Goal: Transaction & Acquisition: Purchase product/service

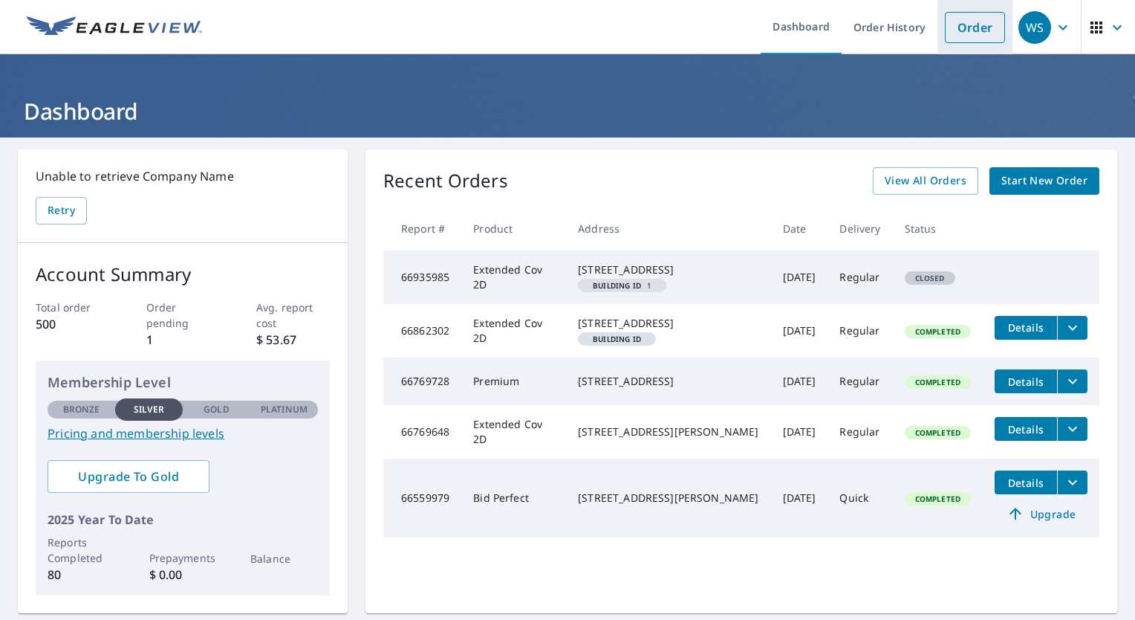
click at [969, 29] on link "Order" at bounding box center [975, 27] width 60 height 31
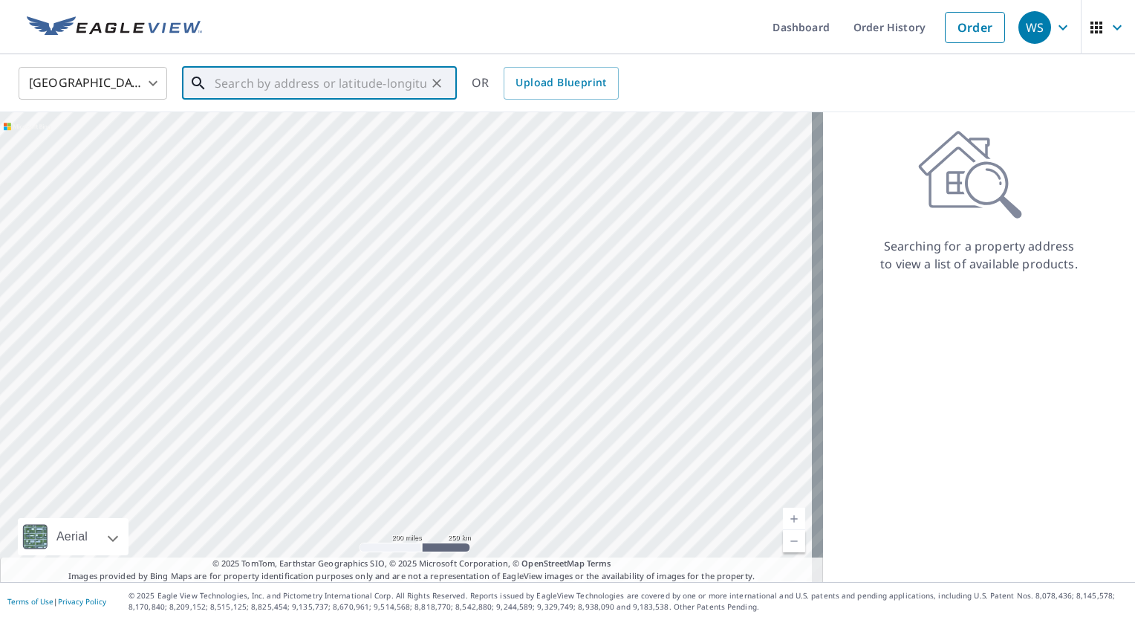
click at [378, 86] on input "text" at bounding box center [321, 83] width 212 height 42
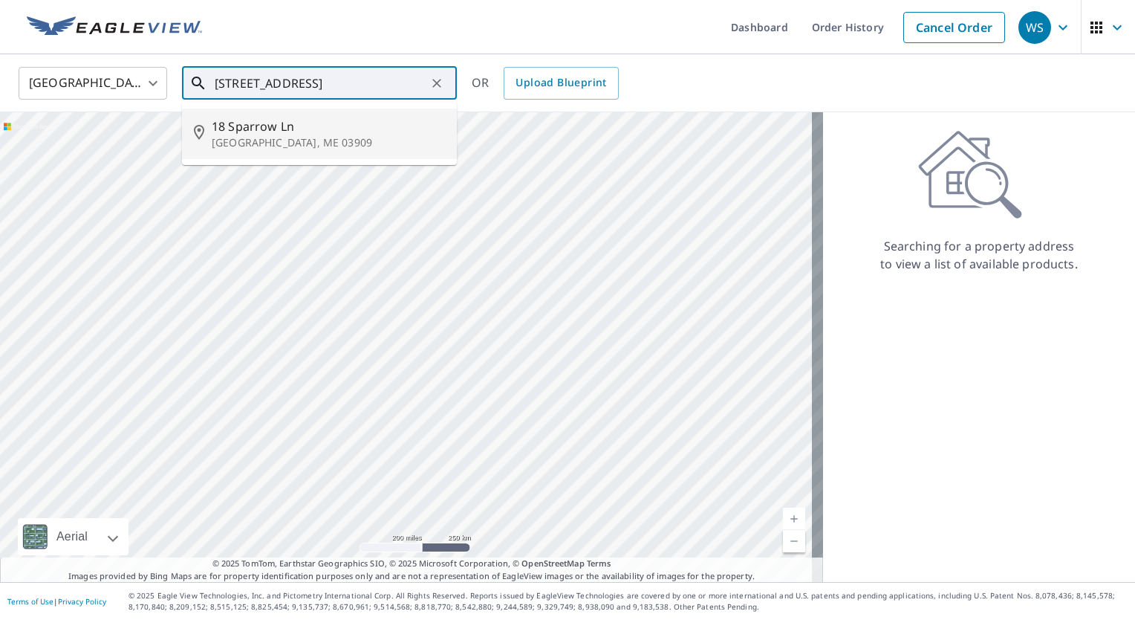
click at [279, 137] on p "[GEOGRAPHIC_DATA], ME 03909" at bounding box center [328, 142] width 233 height 15
type input "[STREET_ADDRESS]"
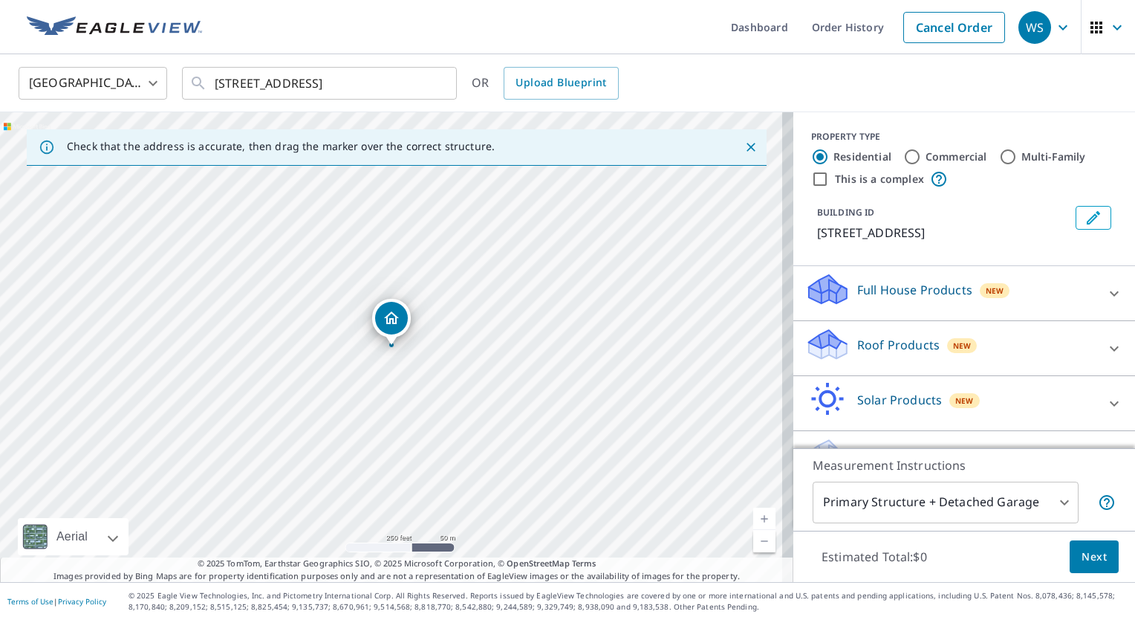
click at [755, 546] on link "Current Level 17, Zoom Out" at bounding box center [764, 541] width 22 height 22
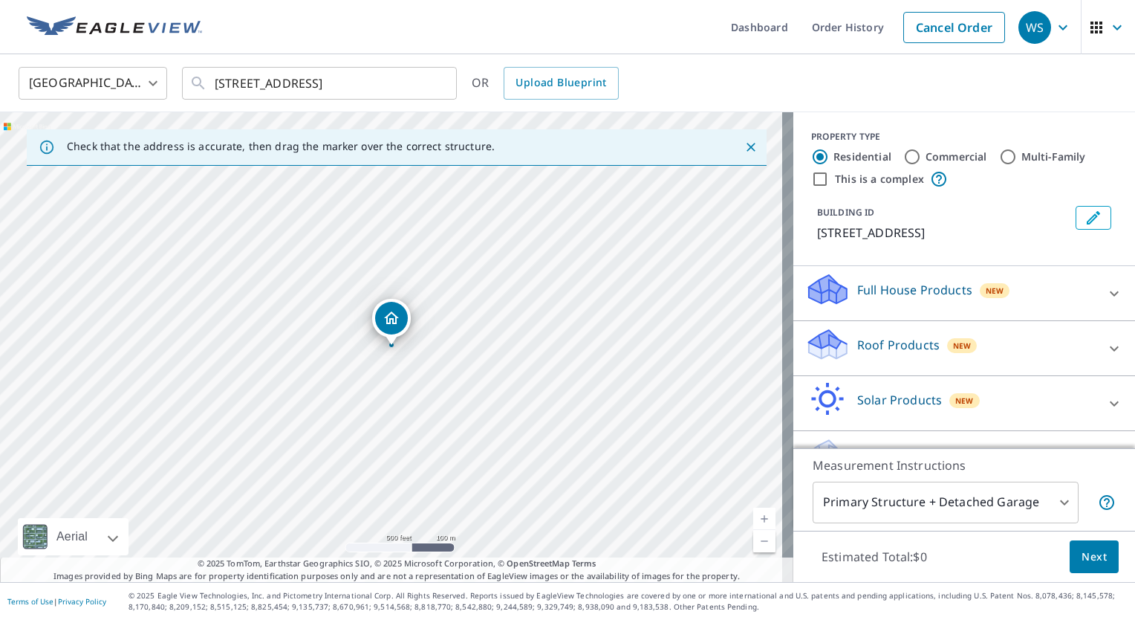
click at [752, 507] on div "[STREET_ADDRESS]" at bounding box center [396, 347] width 793 height 470
click at [753, 513] on link "Current Level 16, Zoom In" at bounding box center [764, 518] width 22 height 22
click at [753, 513] on link "Current Level 17, Zoom In" at bounding box center [764, 518] width 22 height 22
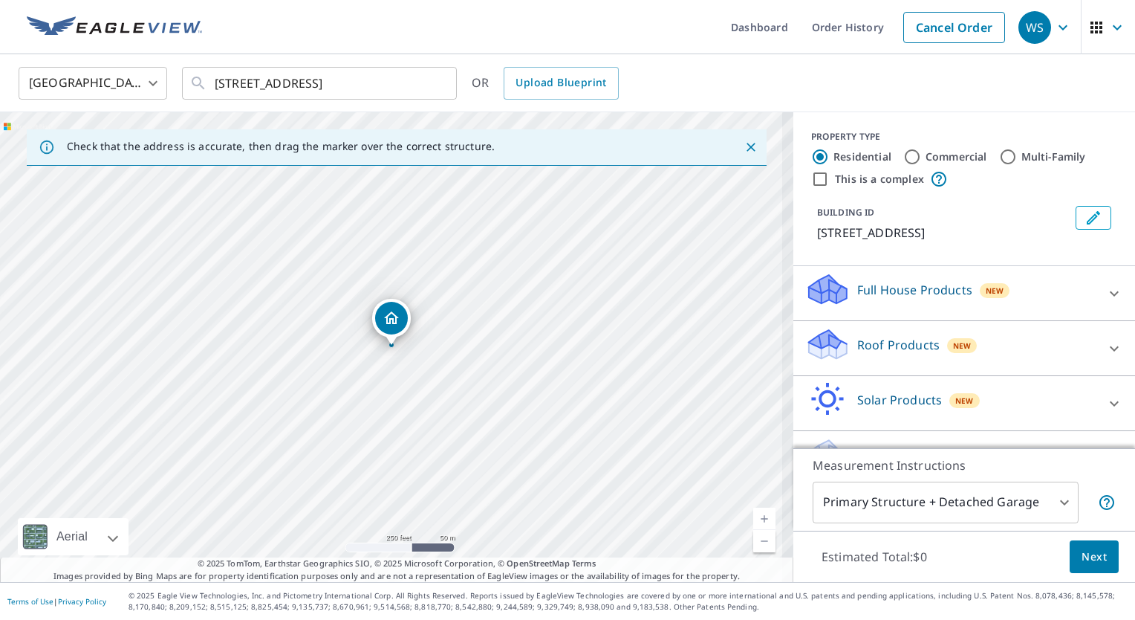
click at [753, 513] on link "Current Level 17, Zoom In" at bounding box center [764, 518] width 22 height 22
click at [753, 513] on link "Current Level 18, Zoom In" at bounding box center [764, 518] width 22 height 22
click at [753, 513] on link "Current Level 18.6338721012021, Zoom In Disabled" at bounding box center [764, 518] width 22 height 22
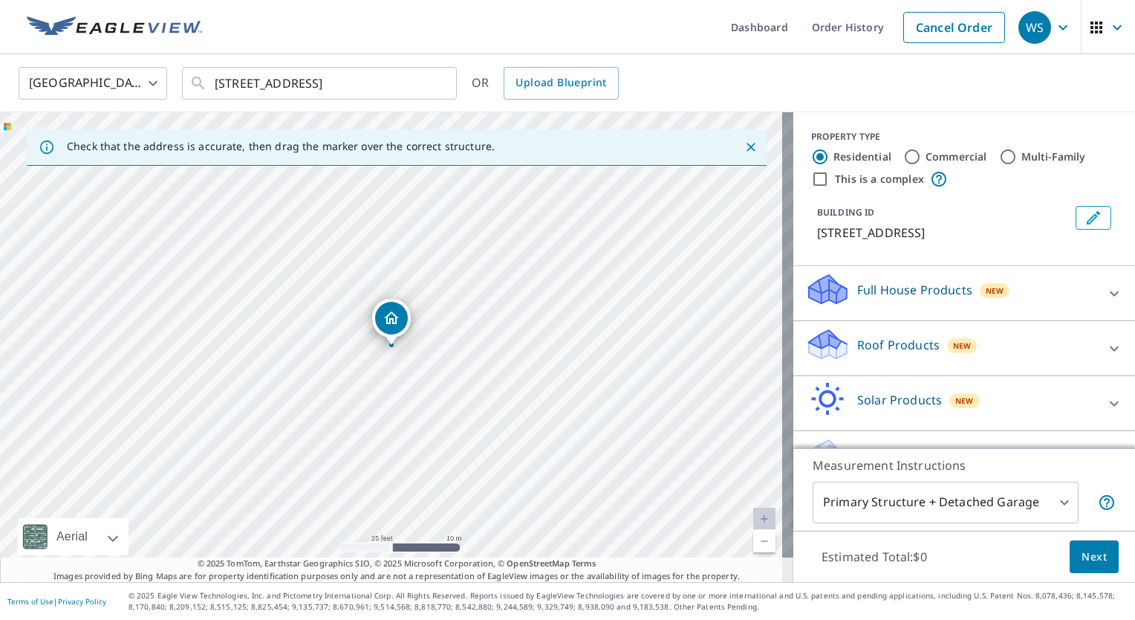
click at [753, 513] on link "Current Level 20, Zoom In Disabled" at bounding box center [764, 518] width 22 height 22
click at [392, 380] on div "[STREET_ADDRESS]" at bounding box center [396, 347] width 793 height 470
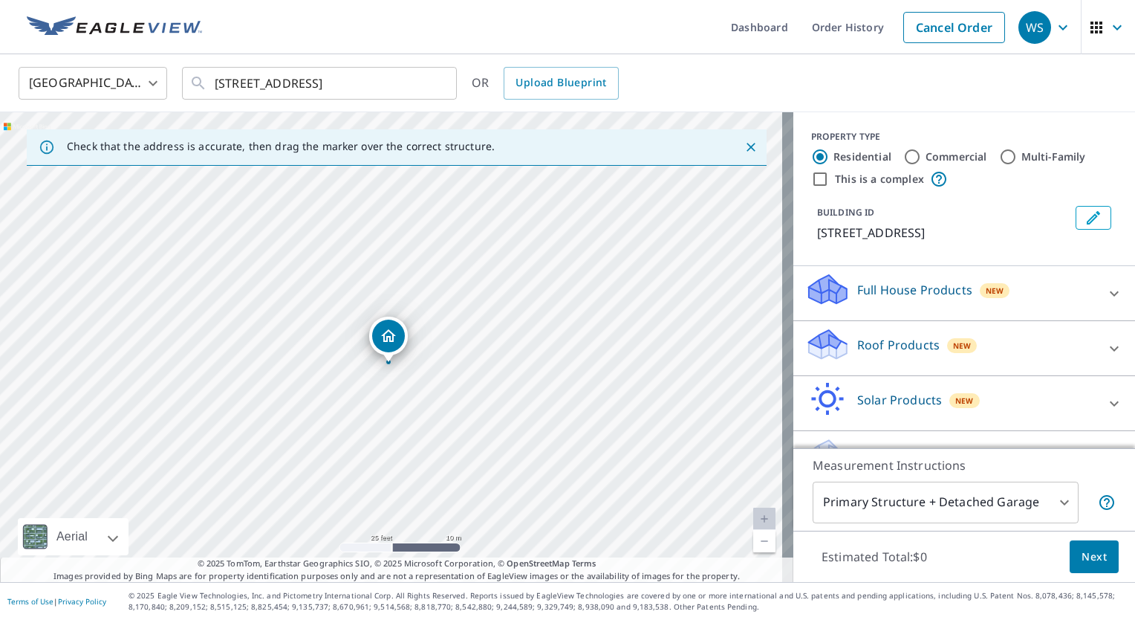
drag, startPoint x: 384, startPoint y: 311, endPoint x: 381, endPoint y: 328, distance: 18.1
click at [1105, 348] on icon at bounding box center [1114, 349] width 18 height 18
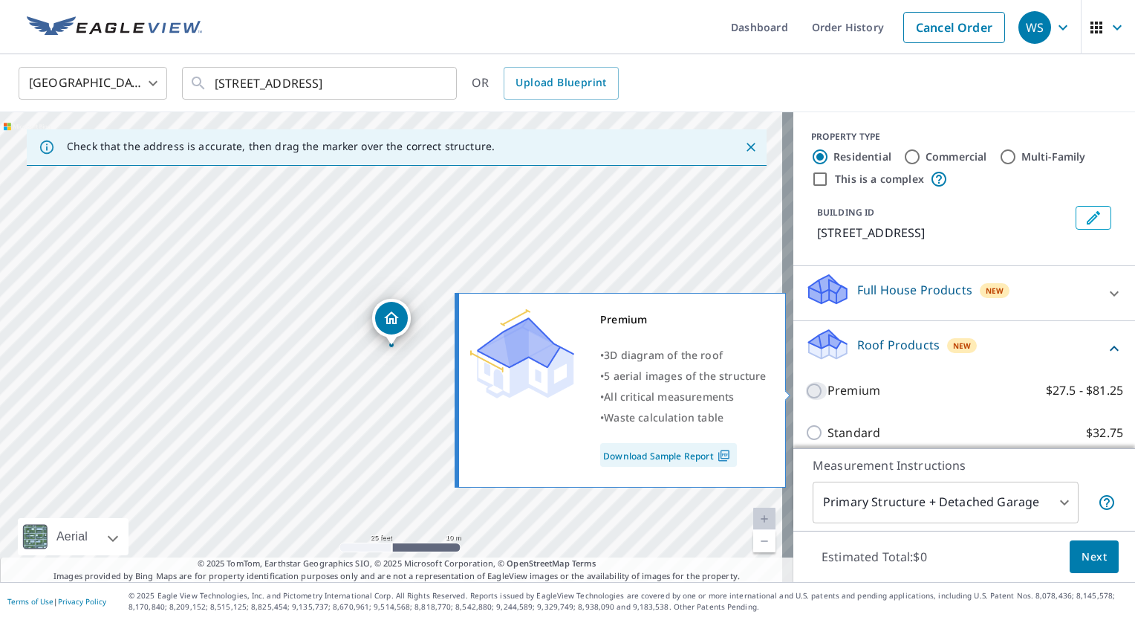
click at [805, 392] on input "Premium $27.5 - $81.25" at bounding box center [816, 391] width 22 height 18
checkbox input "true"
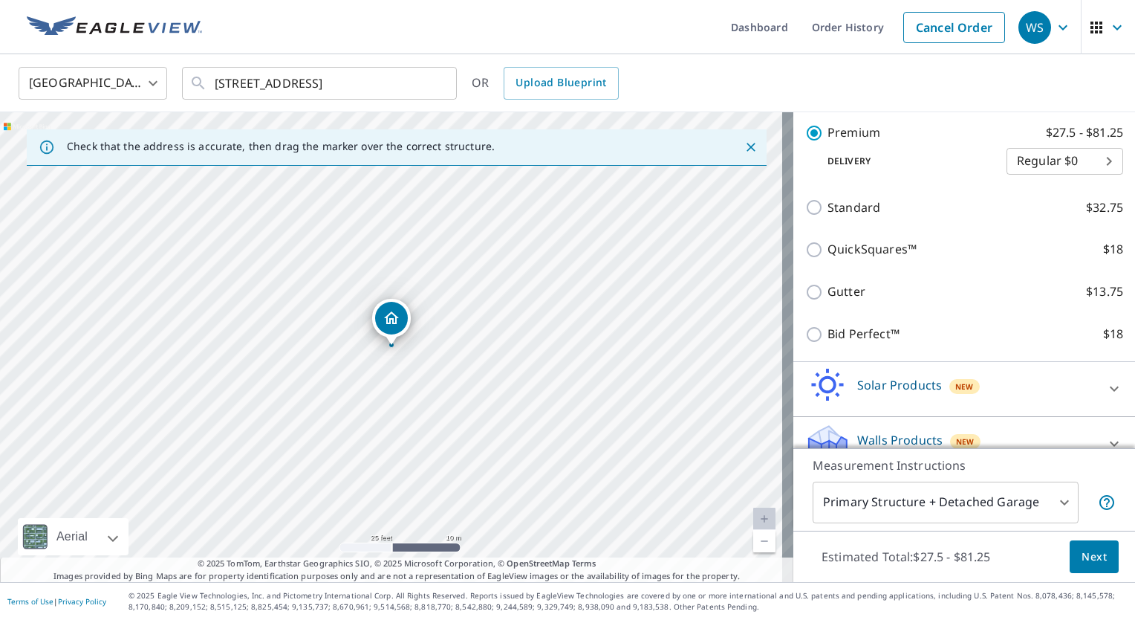
scroll to position [294, 0]
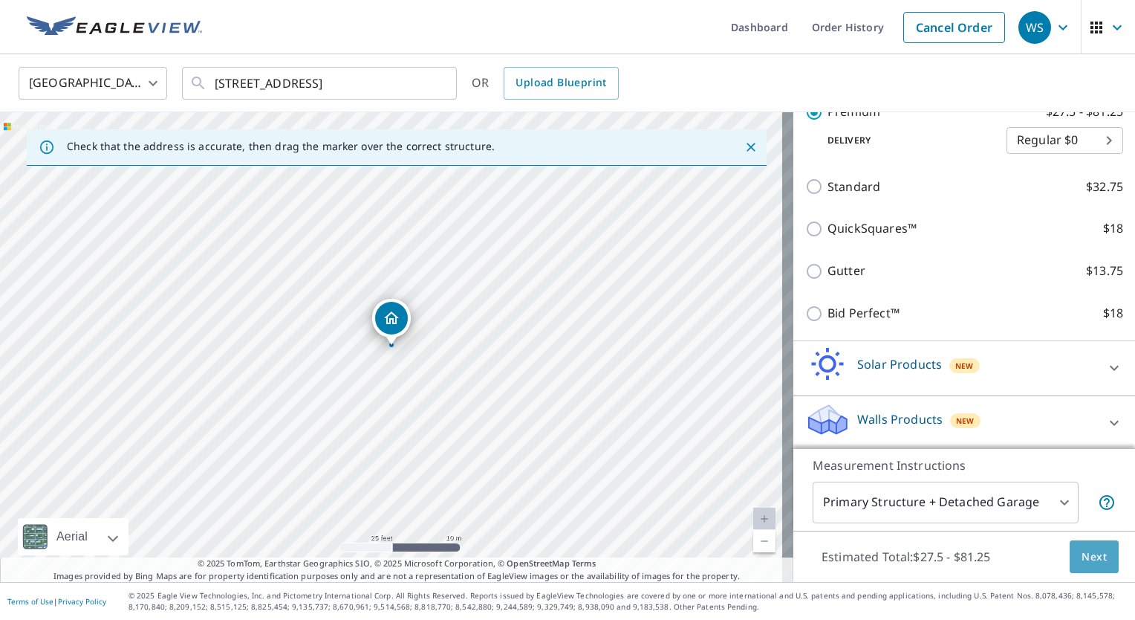
click at [1088, 556] on span "Next" at bounding box center [1094, 557] width 25 height 19
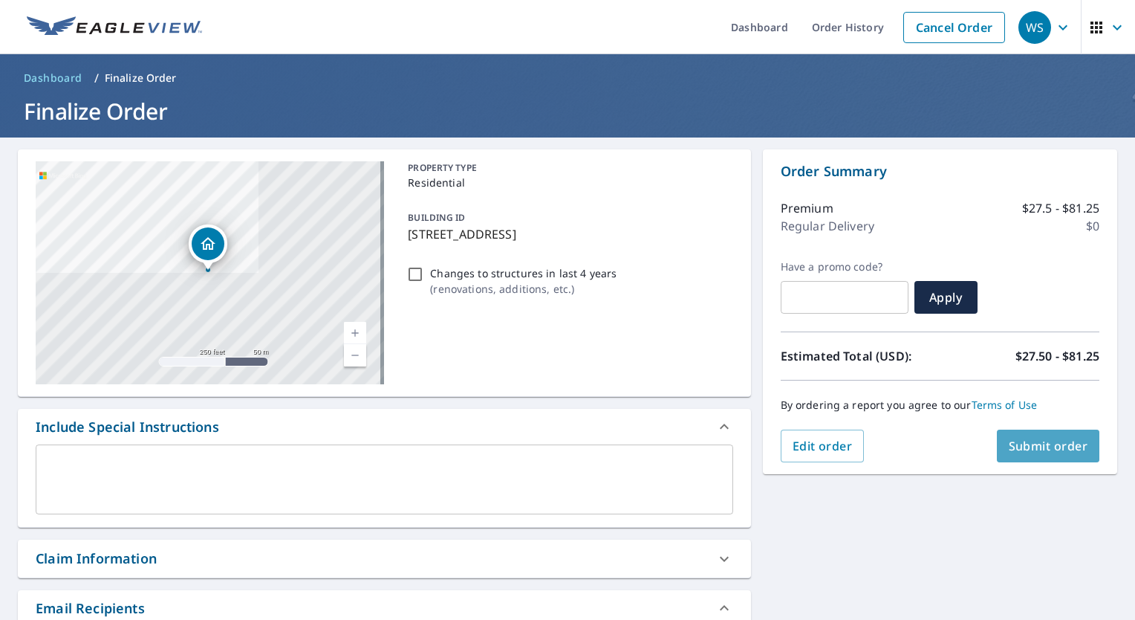
click at [1048, 452] on span "Submit order" at bounding box center [1048, 446] width 79 height 16
checkbox input "true"
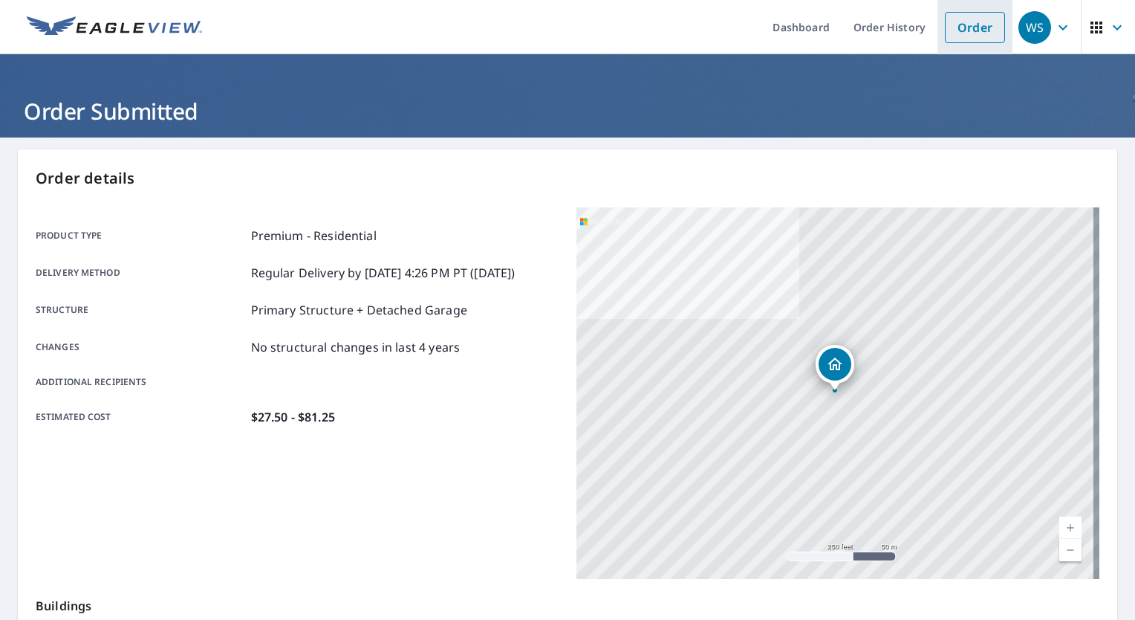
click at [954, 25] on link "Order" at bounding box center [975, 27] width 60 height 31
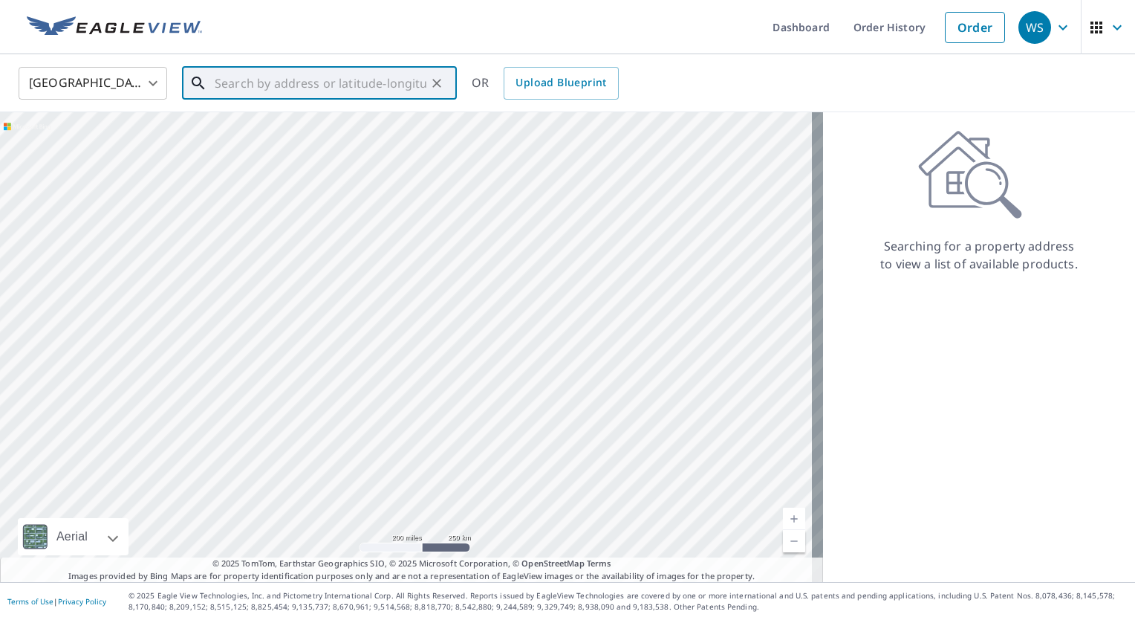
click at [400, 82] on input "text" at bounding box center [321, 83] width 212 height 42
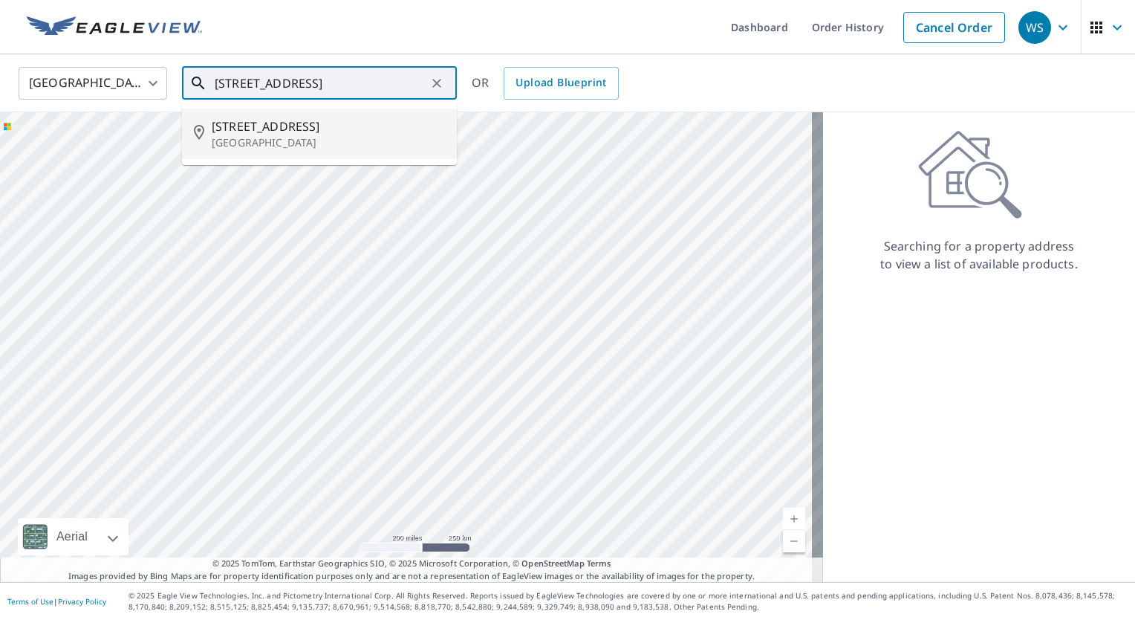
click at [304, 135] on p "[GEOGRAPHIC_DATA]" at bounding box center [328, 142] width 233 height 15
type input "[STREET_ADDRESS]"
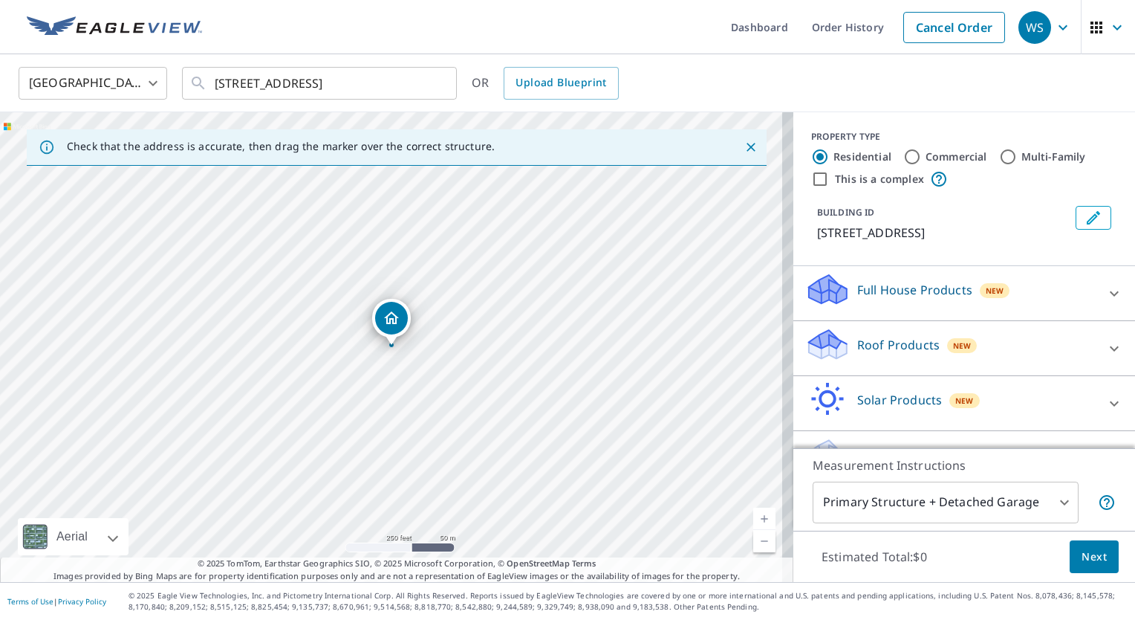
click at [574, 376] on div "[STREET_ADDRESS]" at bounding box center [396, 347] width 793 height 470
click at [753, 517] on link "Current Level 17, Zoom In" at bounding box center [764, 518] width 22 height 22
click at [753, 517] on link "Current Level 18, Zoom In" at bounding box center [764, 518] width 22 height 22
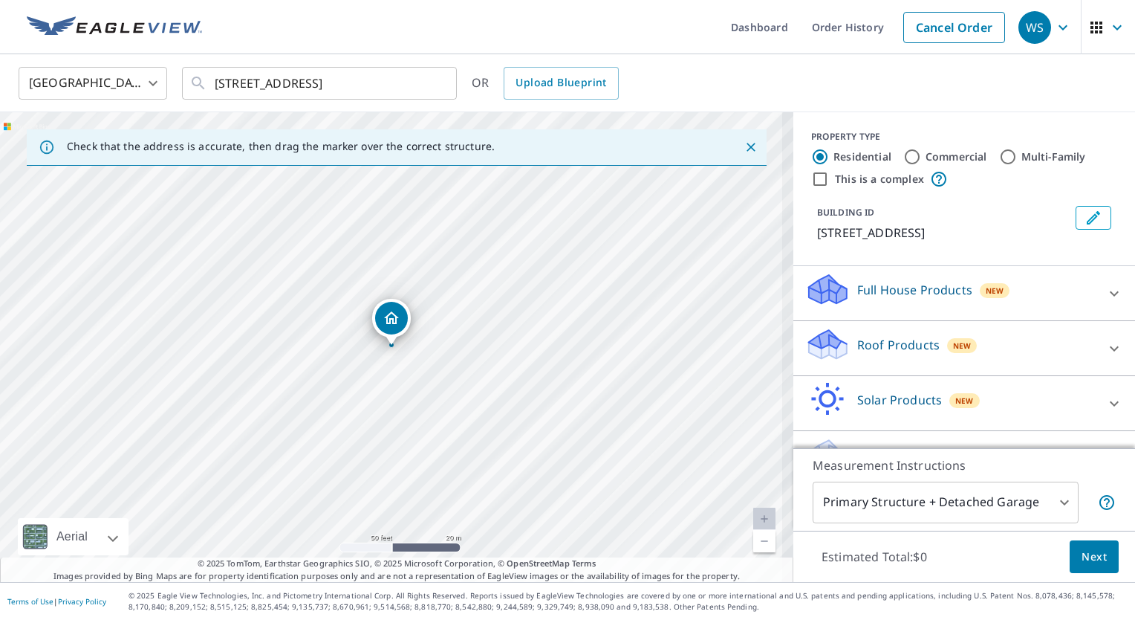
click at [753, 517] on link "Current Level 19, Zoom In Disabled" at bounding box center [764, 518] width 22 height 22
click at [753, 517] on link "Current Level 20, Zoom In Disabled" at bounding box center [764, 518] width 22 height 22
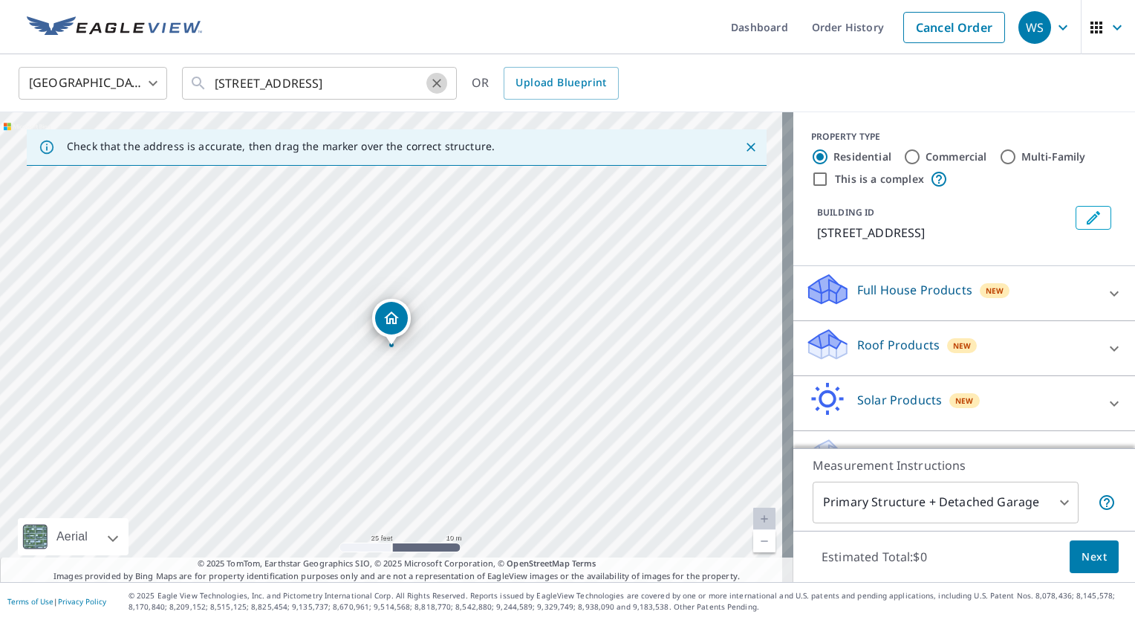
click at [440, 88] on icon "Clear" at bounding box center [436, 83] width 15 height 15
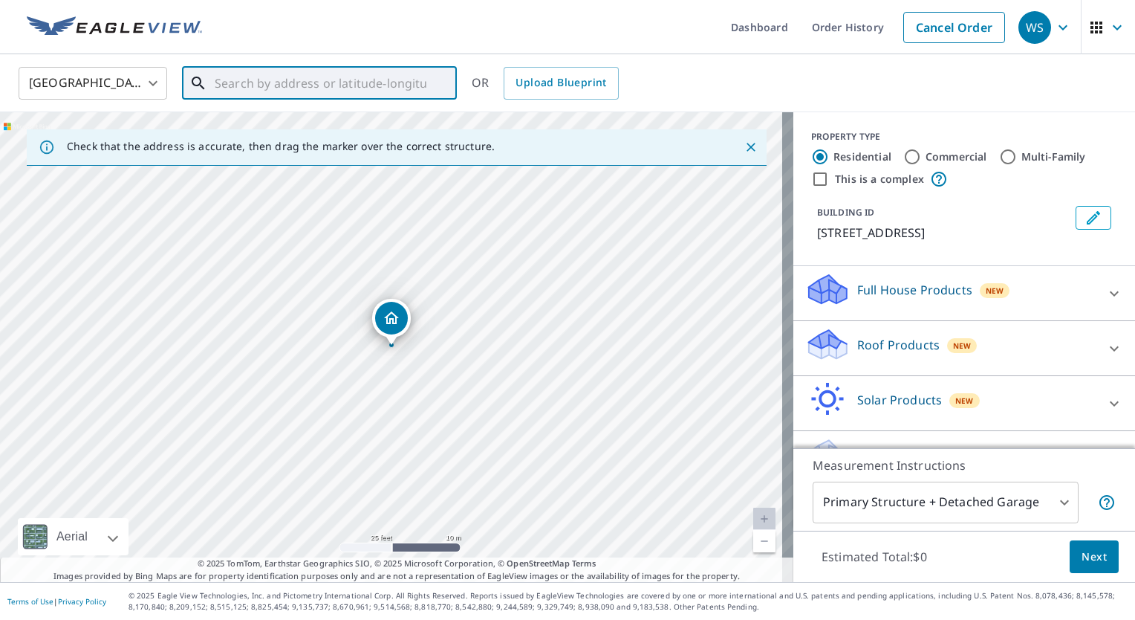
click at [315, 80] on input "text" at bounding box center [321, 83] width 212 height 42
type input "h"
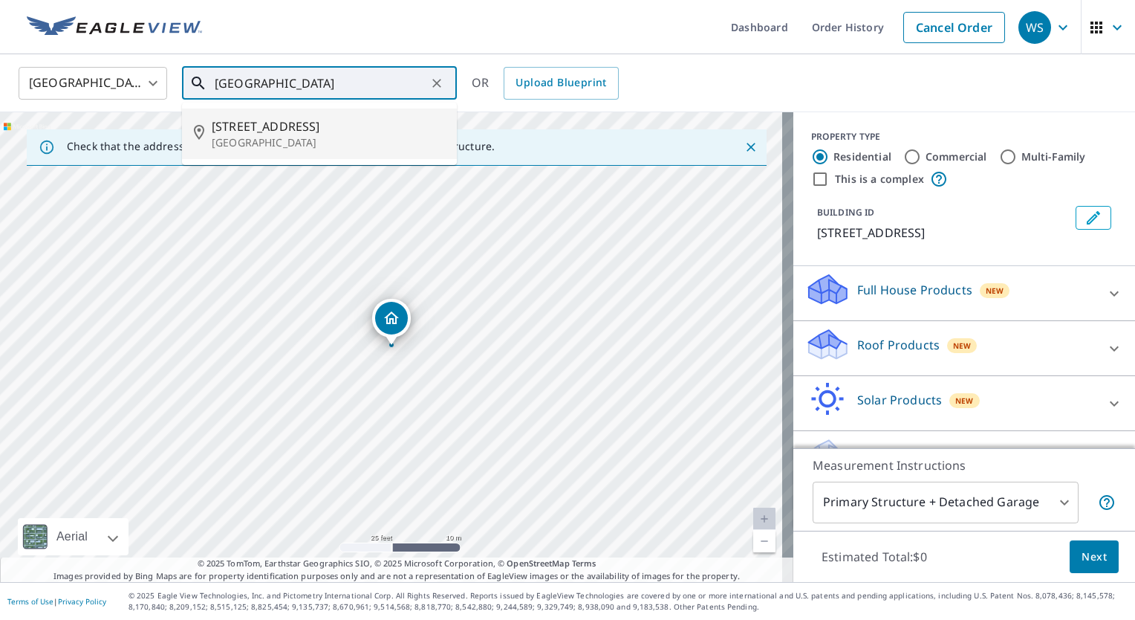
click at [305, 125] on span "[STREET_ADDRESS]" at bounding box center [328, 126] width 233 height 18
type input "[STREET_ADDRESS]"
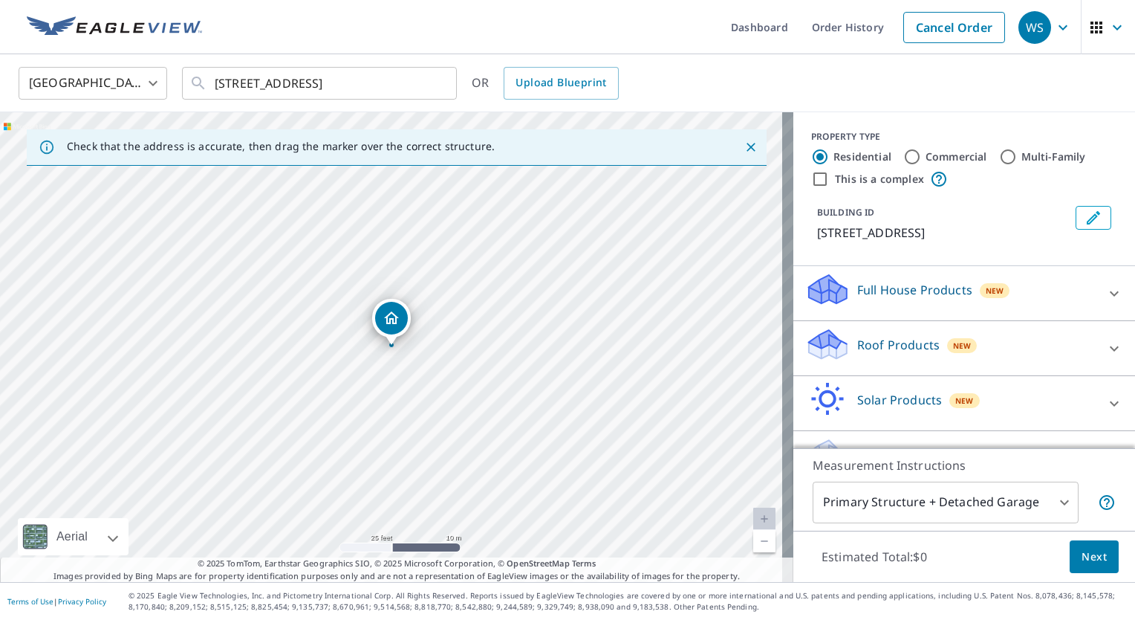
click at [753, 545] on link "Current Level 20, Zoom Out" at bounding box center [764, 541] width 22 height 22
click at [753, 545] on link "Current Level 19, Zoom Out" at bounding box center [764, 541] width 22 height 22
click at [753, 545] on link "Current Level 18, Zoom Out" at bounding box center [764, 541] width 22 height 22
drag, startPoint x: 597, startPoint y: 420, endPoint x: 521, endPoint y: 308, distance: 136.4
click at [521, 308] on div "[STREET_ADDRESS]" at bounding box center [396, 347] width 793 height 470
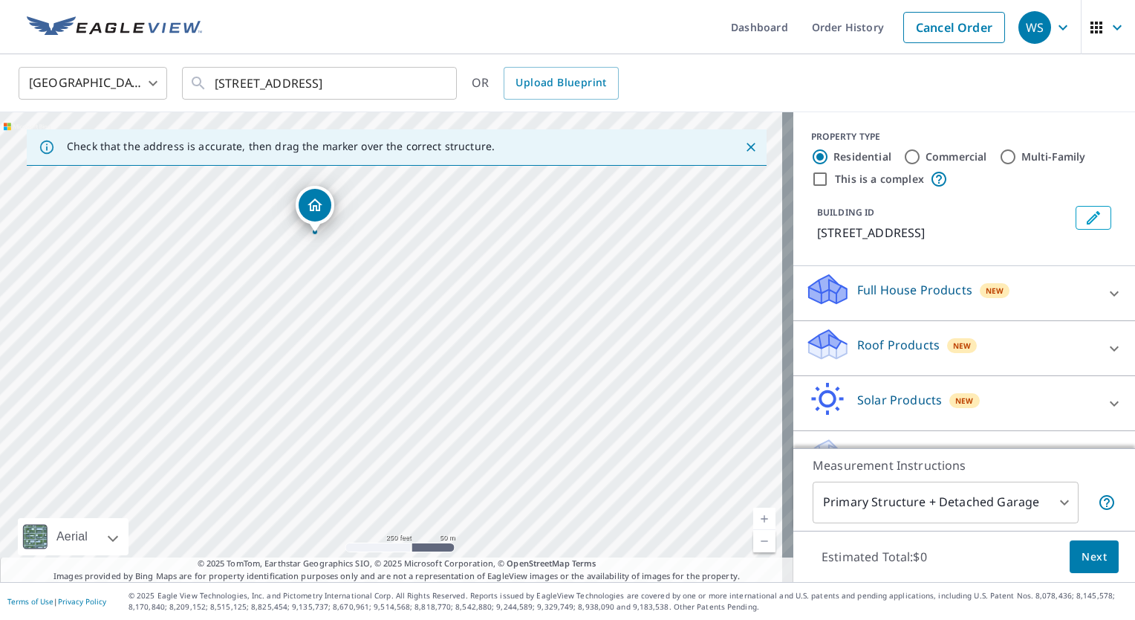
click at [754, 542] on link "Current Level 17, Zoom Out" at bounding box center [764, 541] width 22 height 22
drag, startPoint x: 603, startPoint y: 443, endPoint x: 626, endPoint y: 348, distance: 97.1
click at [626, 348] on div "[STREET_ADDRESS]" at bounding box center [396, 347] width 793 height 470
click at [753, 537] on link "Current Level 16, Zoom Out" at bounding box center [764, 541] width 22 height 22
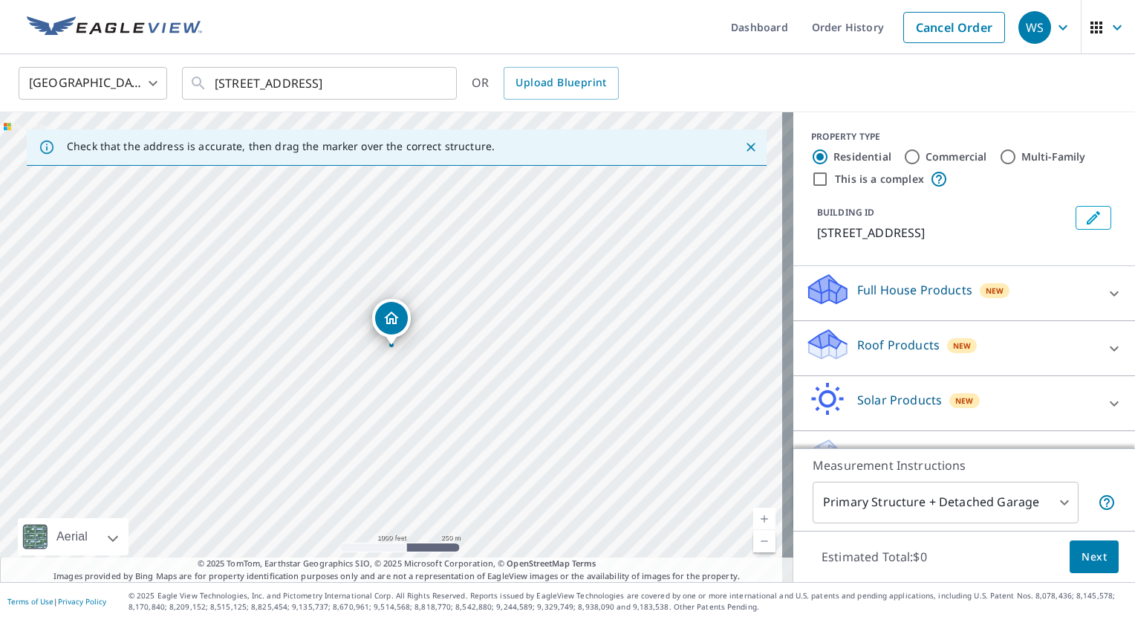
click at [759, 545] on link "Current Level 15, Zoom Out" at bounding box center [764, 541] width 22 height 22
drag, startPoint x: 529, startPoint y: 467, endPoint x: 472, endPoint y: 239, distance: 235.0
click at [472, 239] on div "[STREET_ADDRESS]" at bounding box center [396, 347] width 793 height 470
drag, startPoint x: 585, startPoint y: 495, endPoint x: 620, endPoint y: 574, distance: 86.8
click at [620, 574] on div "Check that the address is accurate, then drag the marker over the correct struc…" at bounding box center [396, 347] width 793 height 470
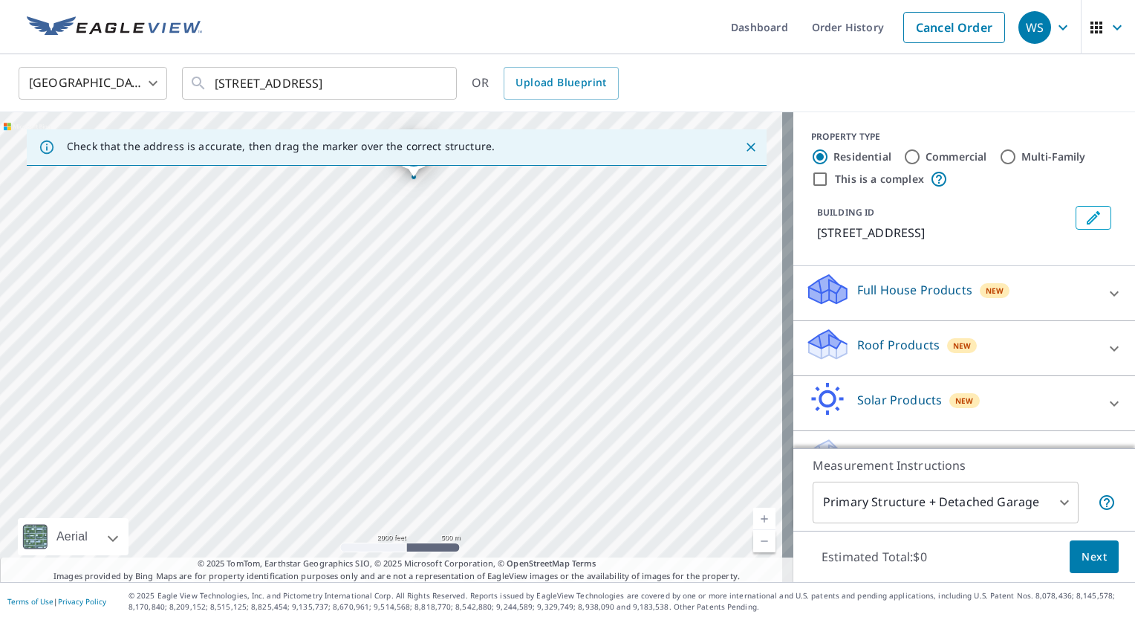
drag, startPoint x: 750, startPoint y: 406, endPoint x: 664, endPoint y: 555, distance: 171.4
click at [664, 555] on div "[STREET_ADDRESS]" at bounding box center [396, 347] width 793 height 470
click at [753, 517] on link "Current Level 14, Zoom In" at bounding box center [764, 518] width 22 height 22
click at [753, 517] on link "Current Level 15, Zoom In" at bounding box center [764, 518] width 22 height 22
drag, startPoint x: 704, startPoint y: 441, endPoint x: 452, endPoint y: 475, distance: 255.0
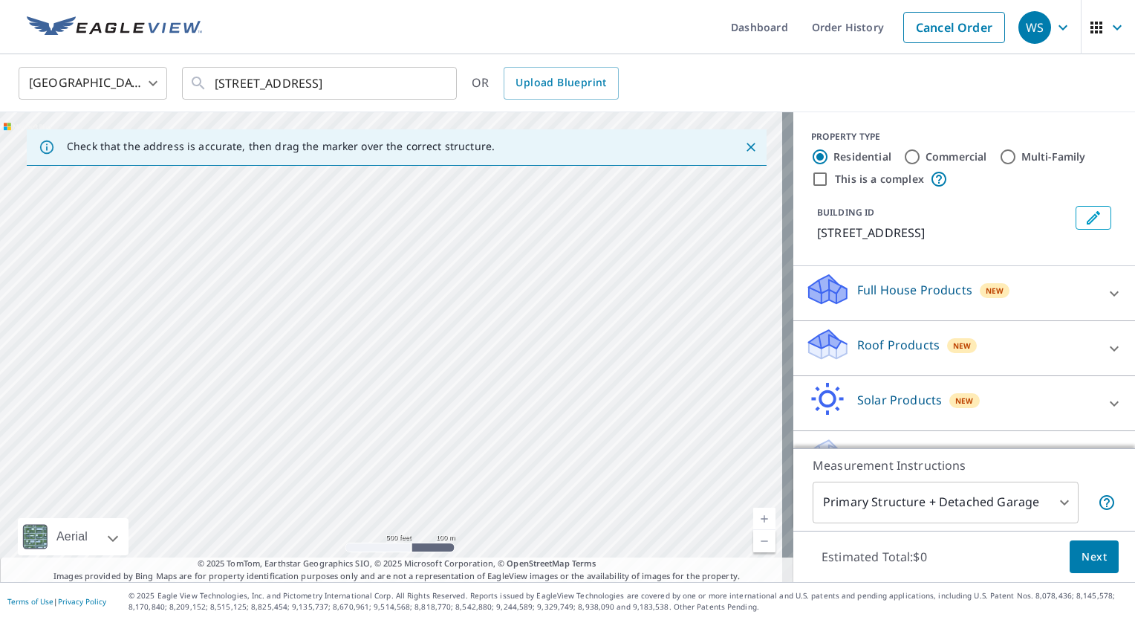
click at [452, 475] on div "[STREET_ADDRESS]" at bounding box center [396, 347] width 793 height 470
click at [755, 538] on link "Current Level 16, Zoom Out" at bounding box center [764, 541] width 22 height 22
click at [755, 538] on link "Current Level 15, Zoom Out" at bounding box center [764, 541] width 22 height 22
drag, startPoint x: 646, startPoint y: 474, endPoint x: 606, endPoint y: 261, distance: 217.0
click at [606, 261] on div "[STREET_ADDRESS]" at bounding box center [396, 347] width 793 height 470
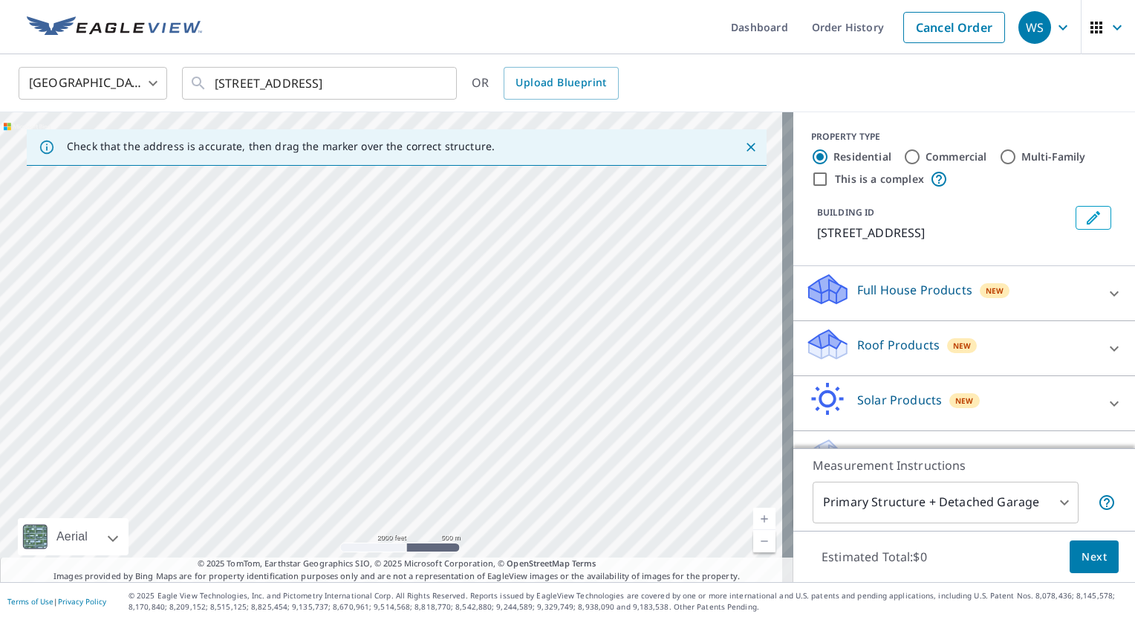
click at [442, 406] on div "[STREET_ADDRESS]" at bounding box center [396, 347] width 793 height 470
click at [756, 548] on link "Current Level 14, Zoom Out" at bounding box center [764, 541] width 22 height 22
click at [756, 548] on link "Current Level 13, Zoom Out" at bounding box center [764, 541] width 22 height 22
click at [756, 525] on link "Current Level 12, Zoom In" at bounding box center [764, 518] width 22 height 22
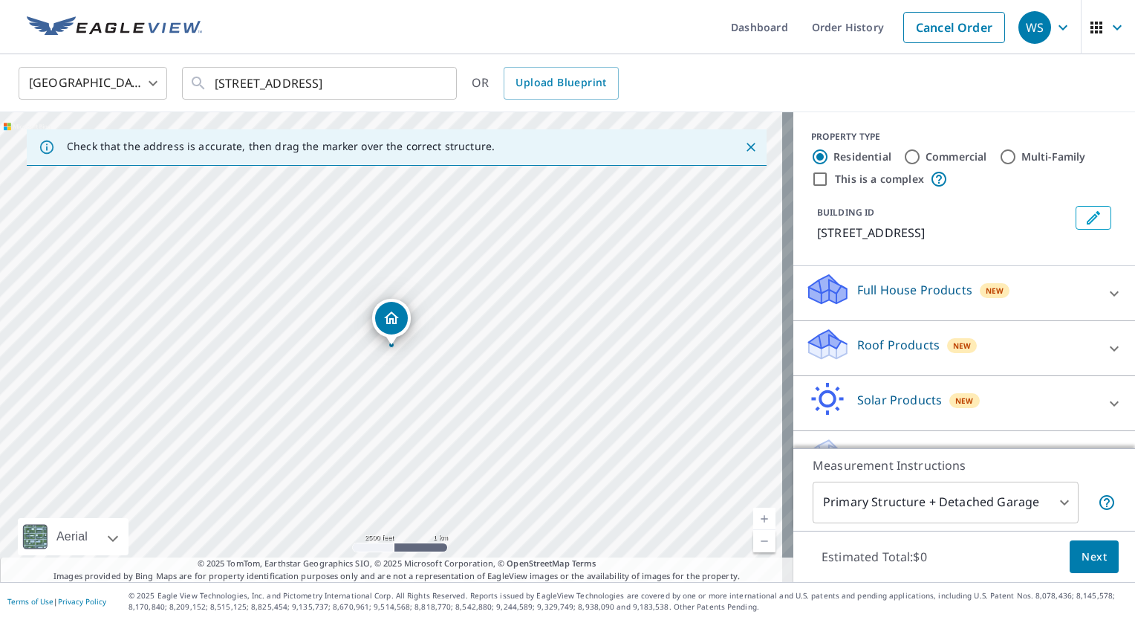
click at [756, 525] on link "Current Level 13, Zoom In" at bounding box center [764, 518] width 22 height 22
drag, startPoint x: 722, startPoint y: 542, endPoint x: 763, endPoint y: 604, distance: 74.0
click at [763, 604] on div "Dashboard Order History Cancel Order WS [GEOGRAPHIC_DATA] [GEOGRAPHIC_DATA] ​ […" at bounding box center [567, 310] width 1135 height 620
click at [753, 542] on link "Current Level 14, Zoom Out" at bounding box center [764, 541] width 22 height 22
click at [660, 366] on div "[STREET_ADDRESS]" at bounding box center [396, 347] width 793 height 470
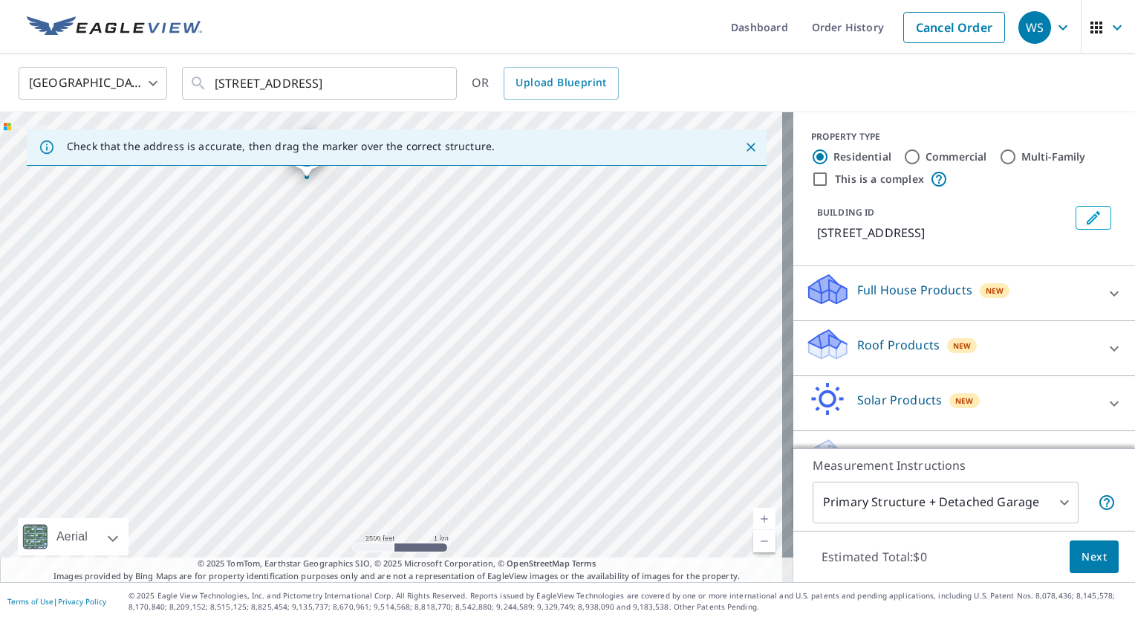
click at [389, 368] on div "[STREET_ADDRESS]" at bounding box center [396, 347] width 793 height 470
drag, startPoint x: 622, startPoint y: 471, endPoint x: 596, endPoint y: 233, distance: 239.2
click at [596, 233] on div "[STREET_ADDRESS]" at bounding box center [396, 347] width 793 height 470
click at [753, 521] on link "Current Level 13, Zoom In" at bounding box center [764, 518] width 22 height 22
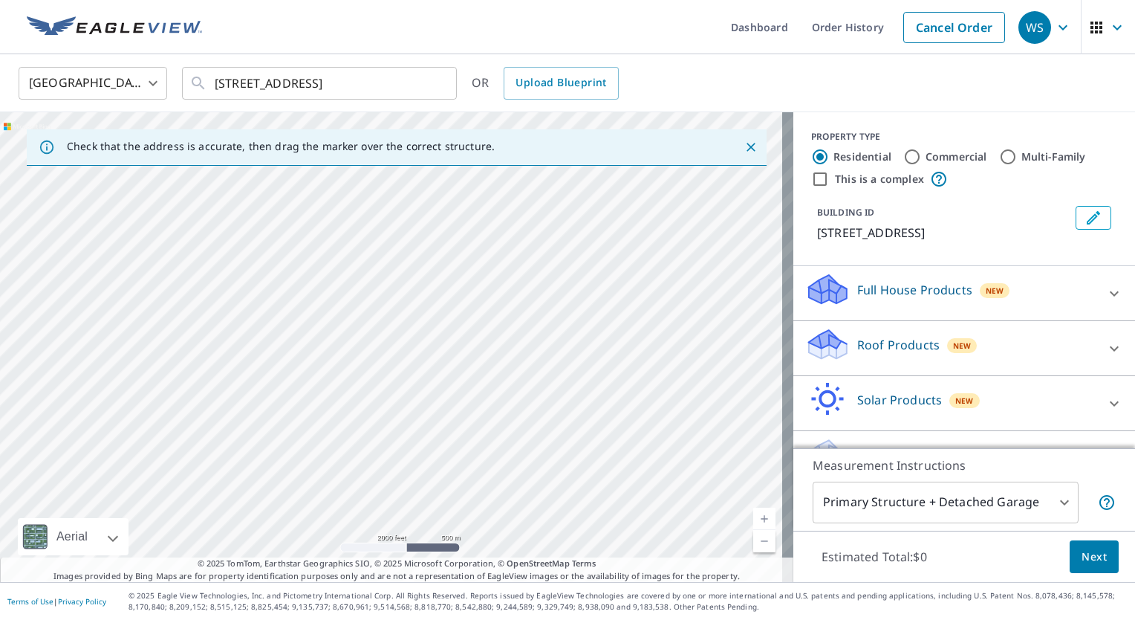
click at [753, 521] on link "Current Level 14, Zoom In" at bounding box center [764, 518] width 22 height 22
click at [755, 536] on link "Current Level 15, Zoom Out" at bounding box center [764, 541] width 22 height 22
click at [754, 516] on link "Current Level 14, Zoom In" at bounding box center [764, 518] width 22 height 22
drag, startPoint x: 681, startPoint y: 296, endPoint x: 704, endPoint y: 587, distance: 292.1
click at [704, 587] on div "Dashboard Order History Cancel Order WS [GEOGRAPHIC_DATA] [GEOGRAPHIC_DATA] ​ […" at bounding box center [567, 310] width 1135 height 620
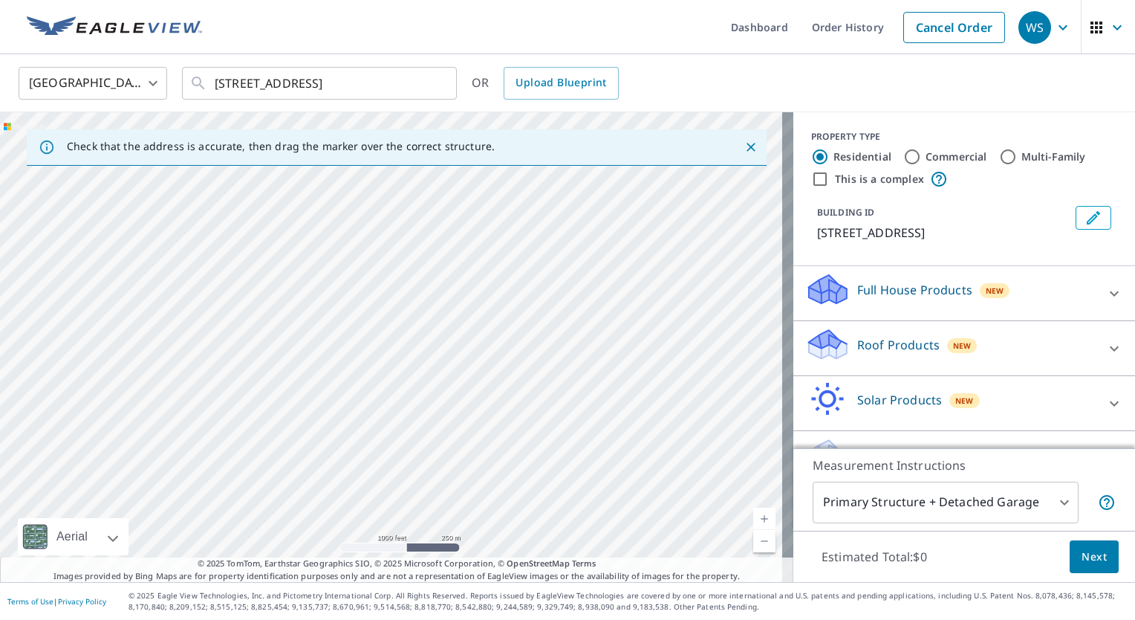
click at [745, 210] on div "[STREET_ADDRESS]" at bounding box center [396, 347] width 793 height 470
drag, startPoint x: 745, startPoint y: 210, endPoint x: 811, endPoint y: 634, distance: 428.6
click at [811, 619] on html "WS WS Dashboard Order History Cancel Order WS [GEOGRAPHIC_DATA] [GEOGRAPHIC_DAT…" at bounding box center [567, 310] width 1135 height 620
click at [753, 547] on link "Current Level 15, Zoom Out" at bounding box center [764, 541] width 22 height 22
click at [753, 547] on link "Current Level 14, Zoom Out" at bounding box center [764, 541] width 22 height 22
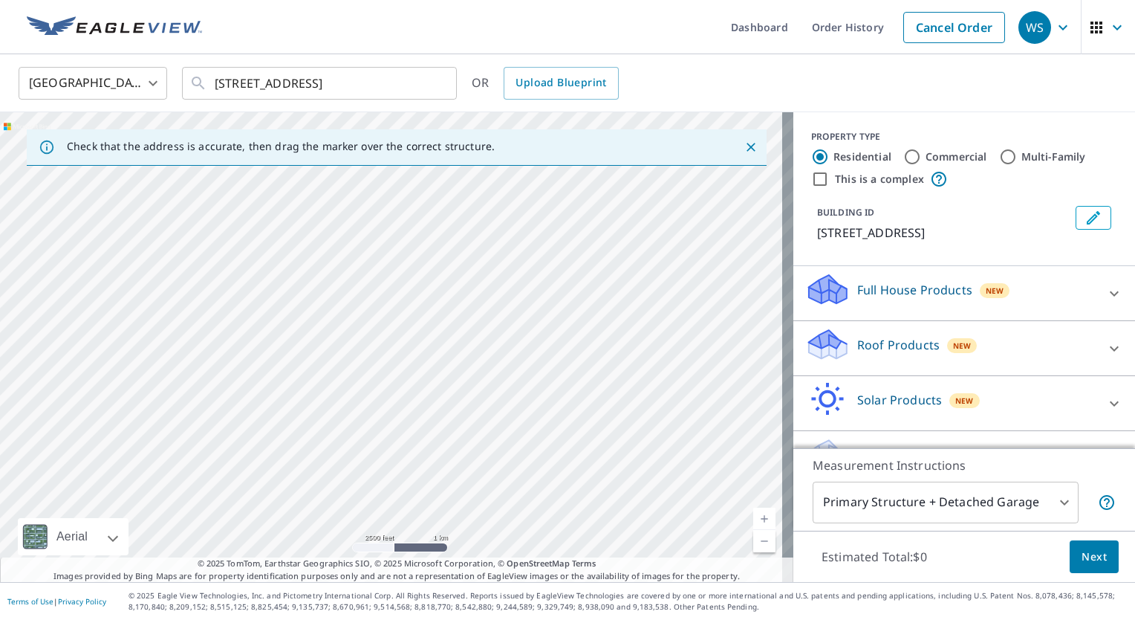
drag, startPoint x: 710, startPoint y: 185, endPoint x: 679, endPoint y: 493, distance: 309.9
click at [679, 493] on div "[STREET_ADDRESS]" at bounding box center [396, 347] width 793 height 470
drag, startPoint x: 681, startPoint y: 472, endPoint x: 674, endPoint y: 635, distance: 162.8
click at [674, 619] on html "WS WS Dashboard Order History Cancel Order WS [GEOGRAPHIC_DATA] [GEOGRAPHIC_DAT…" at bounding box center [567, 310] width 1135 height 620
click at [753, 524] on link "Current Level 13, Zoom In" at bounding box center [764, 518] width 22 height 22
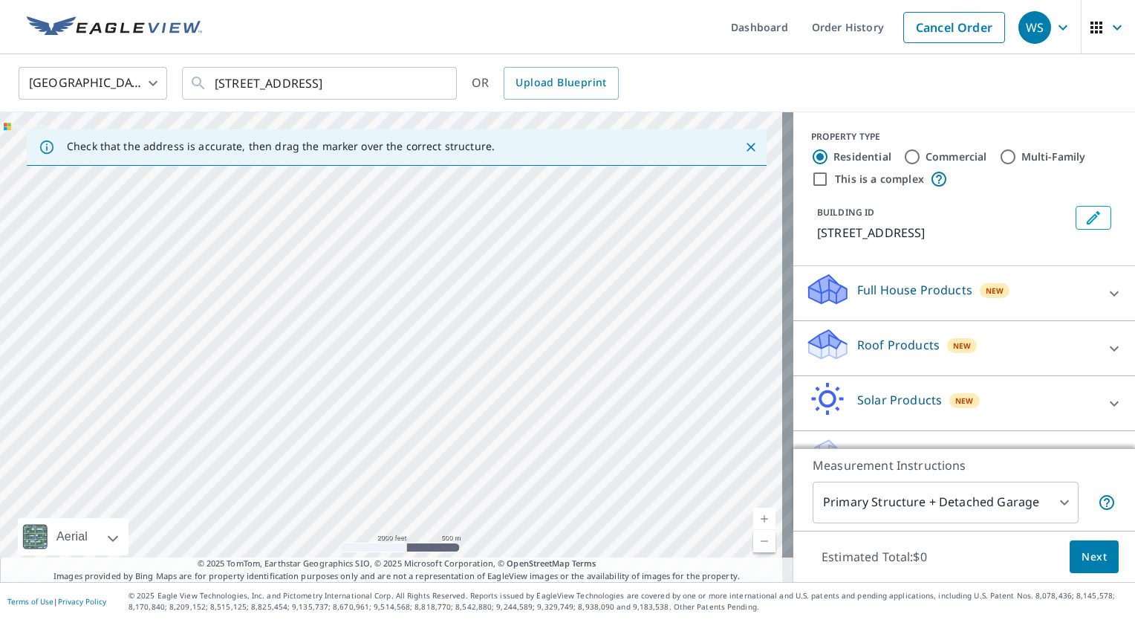
click at [754, 543] on link "Current Level 14, Zoom Out" at bounding box center [764, 541] width 22 height 22
drag, startPoint x: 623, startPoint y: 135, endPoint x: 633, endPoint y: 233, distance: 98.5
click at [633, 233] on div "Check that the address is accurate, then drag the marker over the correct struc…" at bounding box center [396, 347] width 793 height 470
drag, startPoint x: 633, startPoint y: 233, endPoint x: 660, endPoint y: 652, distance: 419.1
click at [660, 619] on html "WS WS Dashboard Order History Cancel Order WS [GEOGRAPHIC_DATA] [GEOGRAPHIC_DAT…" at bounding box center [567, 310] width 1135 height 620
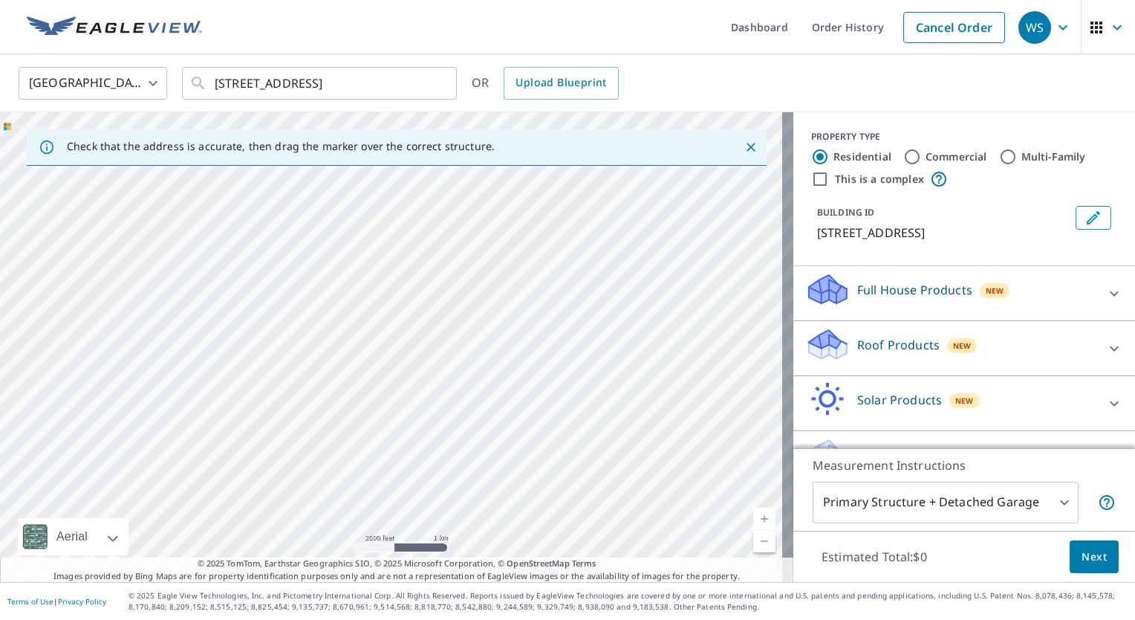
click at [641, 169] on div "[STREET_ADDRESS]" at bounding box center [396, 347] width 793 height 470
drag, startPoint x: 641, startPoint y: 169, endPoint x: 691, endPoint y: 626, distance: 459.6
click at [691, 619] on html "WS WS Dashboard Order History Cancel Order WS [GEOGRAPHIC_DATA] [GEOGRAPHIC_DAT…" at bounding box center [567, 310] width 1135 height 620
click at [743, 343] on div "[STREET_ADDRESS]" at bounding box center [396, 347] width 793 height 470
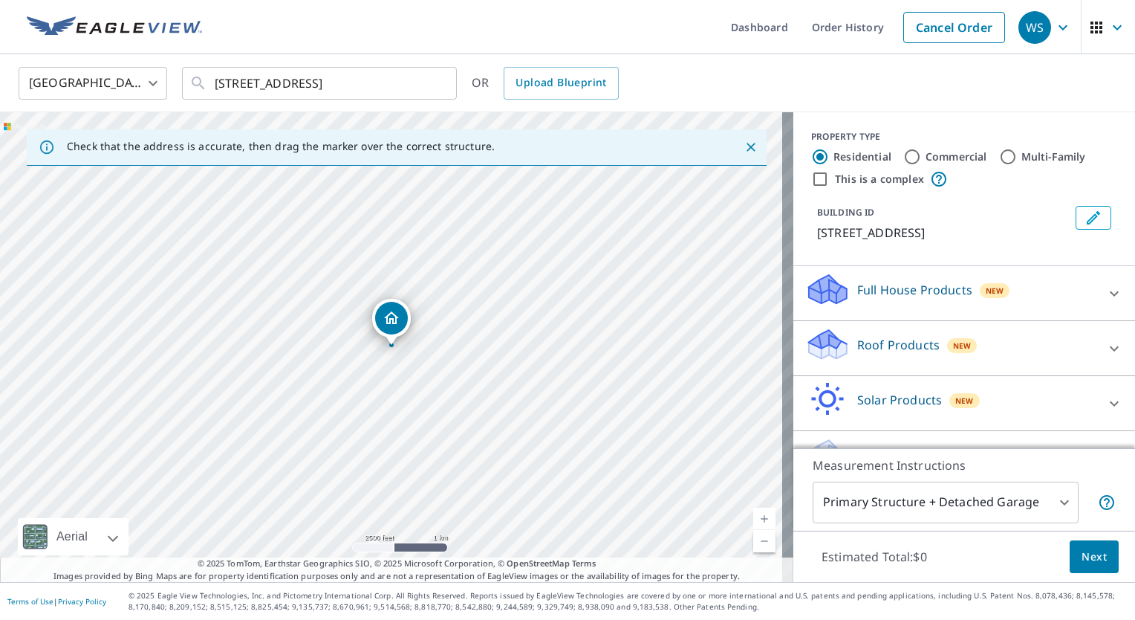
click at [753, 515] on link "Current Level 13, Zoom In" at bounding box center [764, 518] width 22 height 22
click at [753, 515] on link "Current Level 14, Zoom In" at bounding box center [764, 518] width 22 height 22
click at [753, 515] on link "Current Level 15, Zoom In" at bounding box center [764, 518] width 22 height 22
click at [753, 515] on link "Current Level 16, Zoom In" at bounding box center [764, 518] width 22 height 22
drag, startPoint x: 642, startPoint y: 500, endPoint x: 614, endPoint y: 346, distance: 156.2
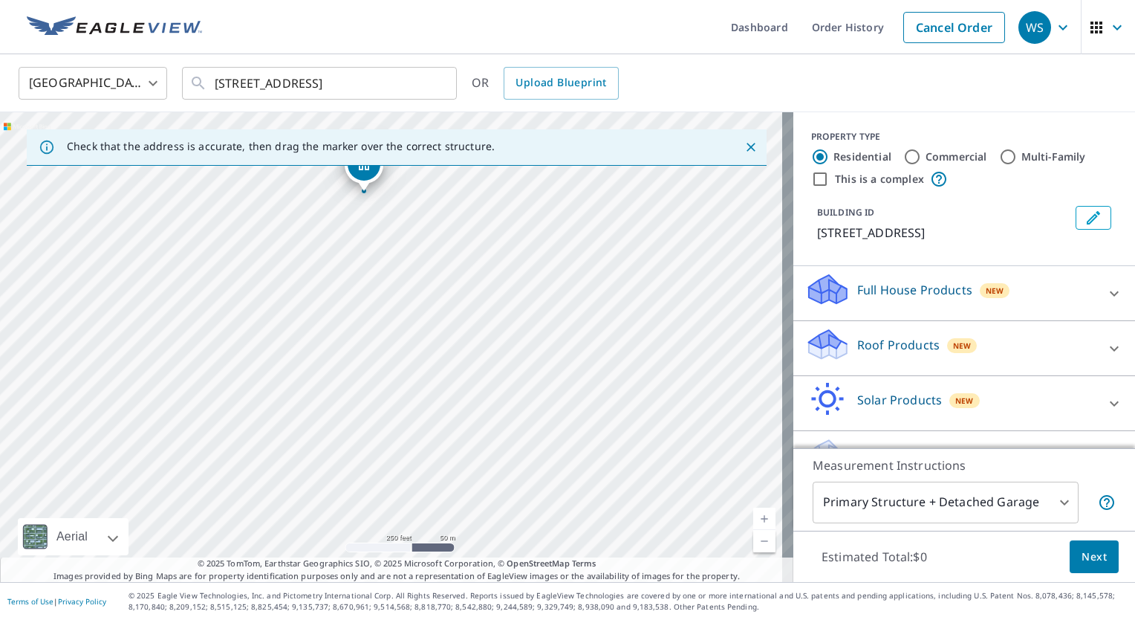
click at [614, 346] on div "[STREET_ADDRESS]" at bounding box center [396, 347] width 793 height 470
click at [753, 519] on link "Current Level 17, Zoom In" at bounding box center [764, 518] width 22 height 22
drag, startPoint x: 692, startPoint y: 520, endPoint x: 711, endPoint y: 603, distance: 84.7
click at [711, 603] on div "Dashboard Order History Cancel Order WS [GEOGRAPHIC_DATA] [GEOGRAPHIC_DATA] ​ […" at bounding box center [567, 310] width 1135 height 620
drag, startPoint x: 606, startPoint y: 163, endPoint x: 744, endPoint y: 568, distance: 428.5
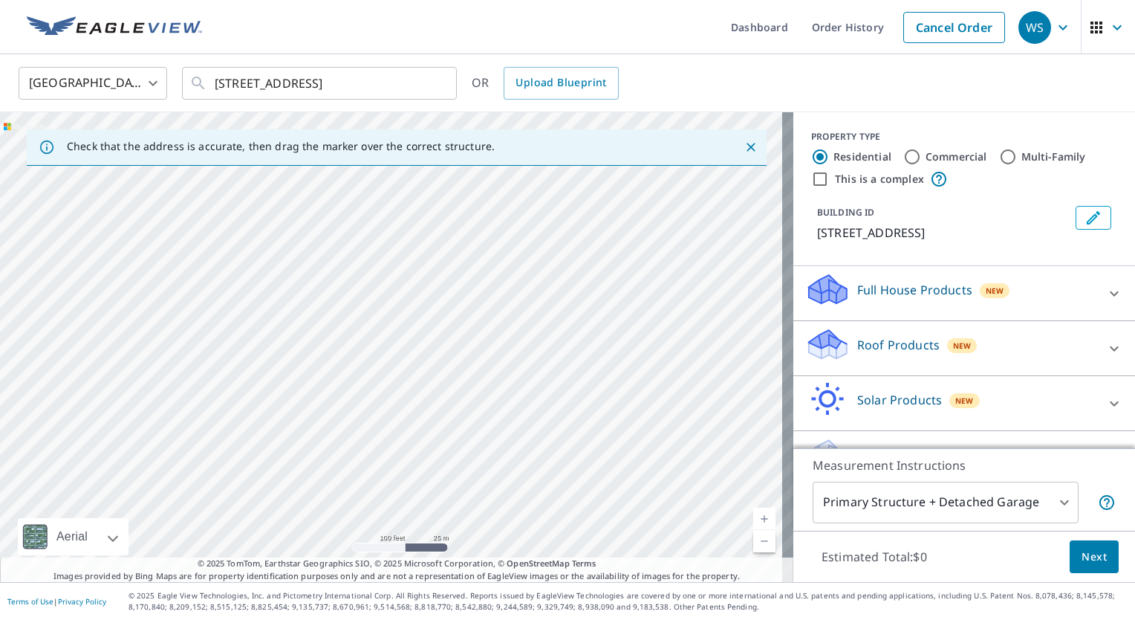
click at [744, 568] on div "Check that the address is accurate, then drag the marker over the correct struc…" at bounding box center [396, 347] width 793 height 470
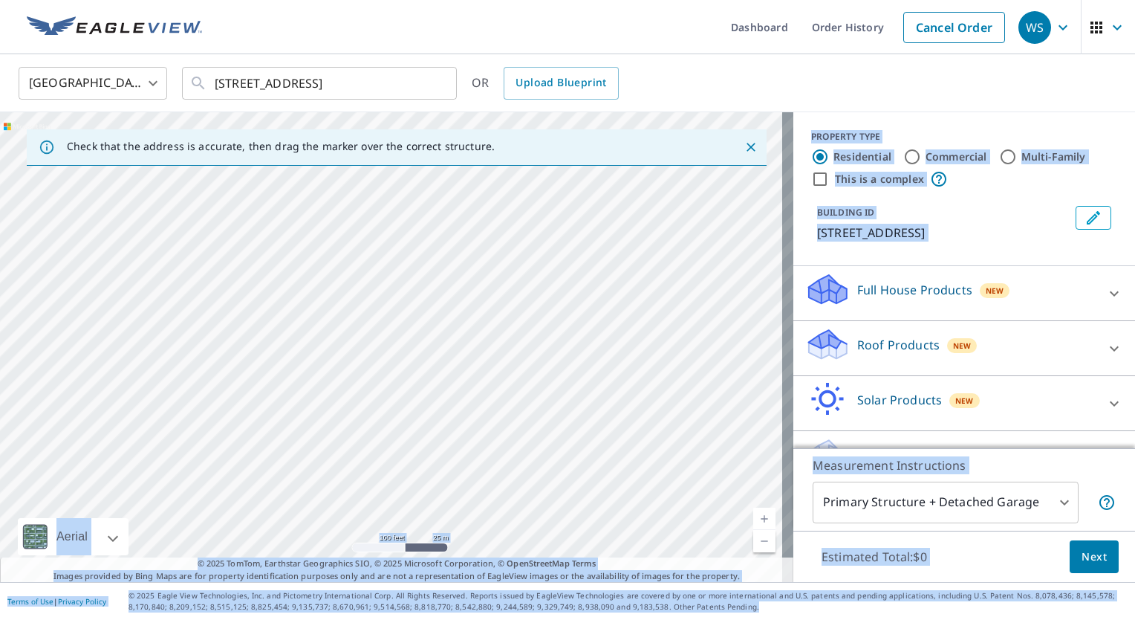
drag, startPoint x: 630, startPoint y: 131, endPoint x: 816, endPoint y: 613, distance: 516.0
click at [816, 613] on div "Dashboard Order History Cancel Order WS [GEOGRAPHIC_DATA] [GEOGRAPHIC_DATA] ​ […" at bounding box center [567, 310] width 1135 height 620
drag, startPoint x: 413, startPoint y: 125, endPoint x: 432, endPoint y: 159, distance: 39.3
click at [432, 159] on div "Check that the address is accurate, then drag the marker over the correct struc…" at bounding box center [396, 347] width 793 height 470
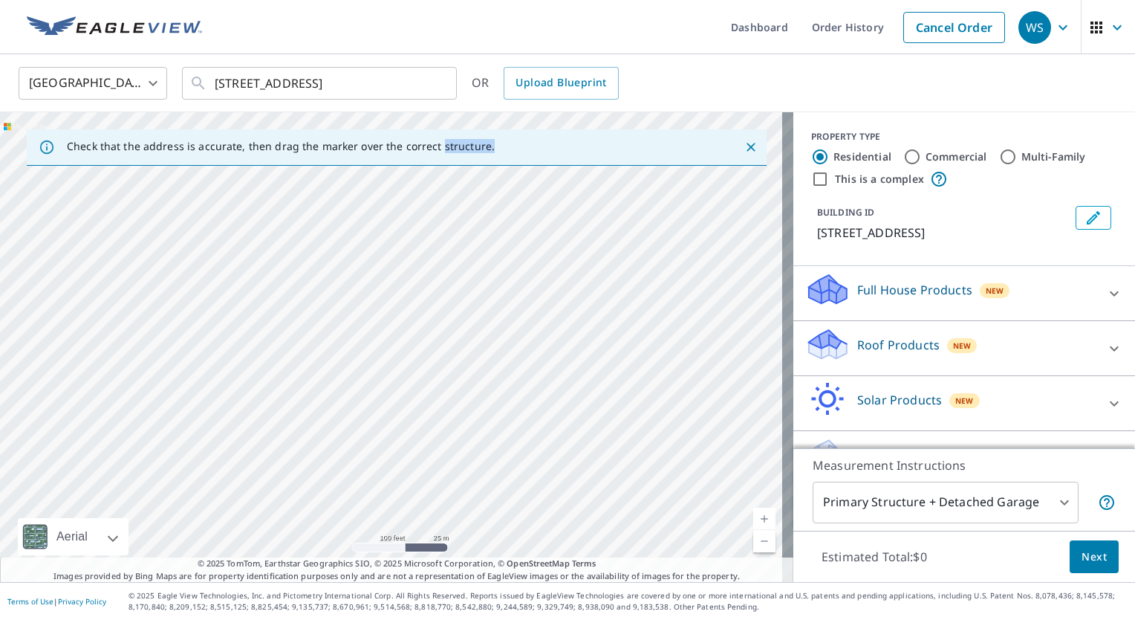
drag, startPoint x: 432, startPoint y: 159, endPoint x: 731, endPoint y: 378, distance: 370.4
click at [731, 378] on div "Check that the address is accurate, then drag the marker over the correct struc…" at bounding box center [396, 347] width 793 height 470
click at [731, 378] on div "[STREET_ADDRESS]" at bounding box center [396, 347] width 793 height 470
drag, startPoint x: 481, startPoint y: 429, endPoint x: 756, endPoint y: 358, distance: 284.0
click at [756, 358] on div "[STREET_ADDRESS]" at bounding box center [396, 347] width 793 height 470
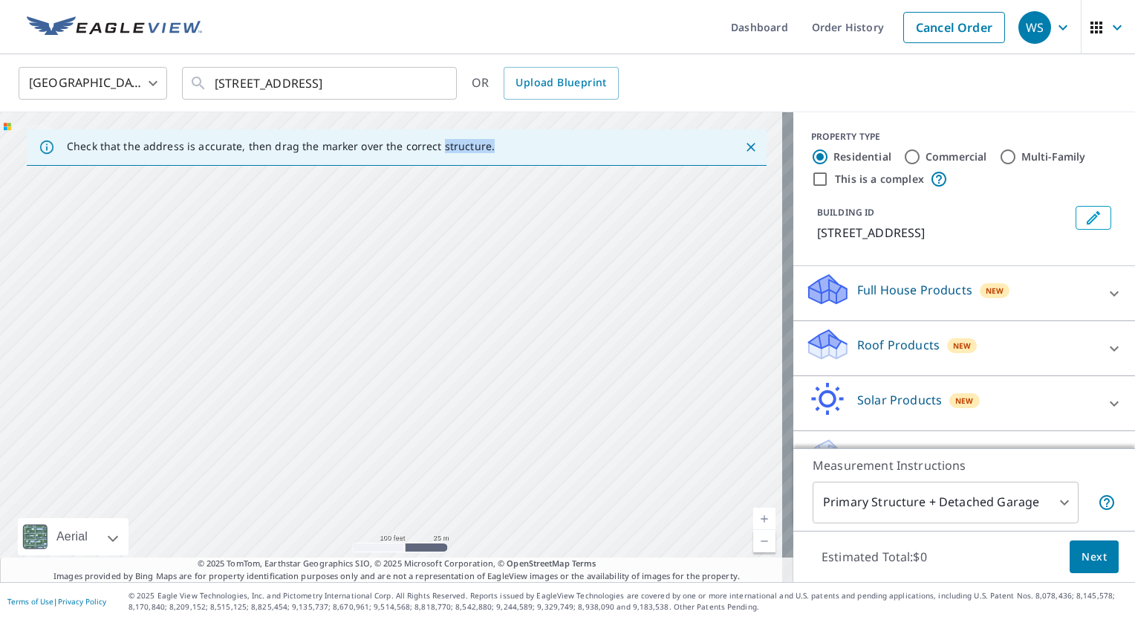
drag, startPoint x: 605, startPoint y: 507, endPoint x: 439, endPoint y: 253, distance: 303.7
click at [439, 253] on div "[STREET_ADDRESS]" at bounding box center [396, 347] width 793 height 470
drag, startPoint x: 591, startPoint y: 472, endPoint x: 435, endPoint y: 216, distance: 300.4
click at [435, 216] on div "[STREET_ADDRESS]" at bounding box center [396, 347] width 793 height 470
drag, startPoint x: 611, startPoint y: 509, endPoint x: 443, endPoint y: 400, distance: 200.5
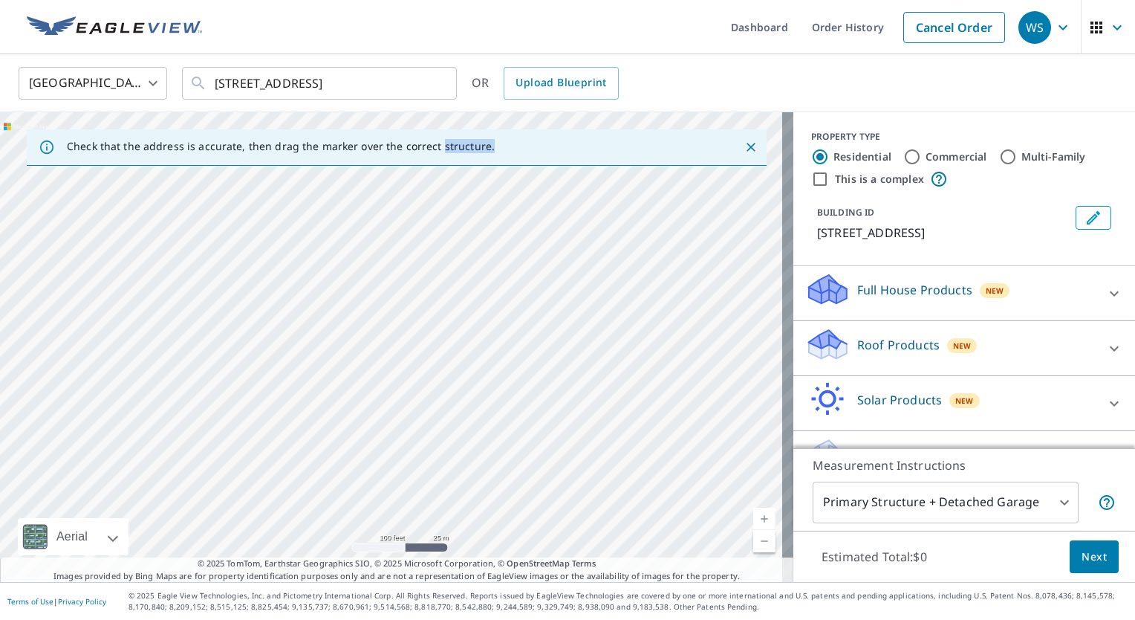
click at [443, 400] on div "[STREET_ADDRESS]" at bounding box center [396, 347] width 793 height 470
drag, startPoint x: 434, startPoint y: 409, endPoint x: 346, endPoint y: 280, distance: 156.2
click at [346, 280] on div "[STREET_ADDRESS]" at bounding box center [396, 347] width 793 height 470
drag, startPoint x: 541, startPoint y: 456, endPoint x: 353, endPoint y: 230, distance: 294.4
click at [353, 230] on div "[STREET_ADDRESS]" at bounding box center [396, 347] width 793 height 470
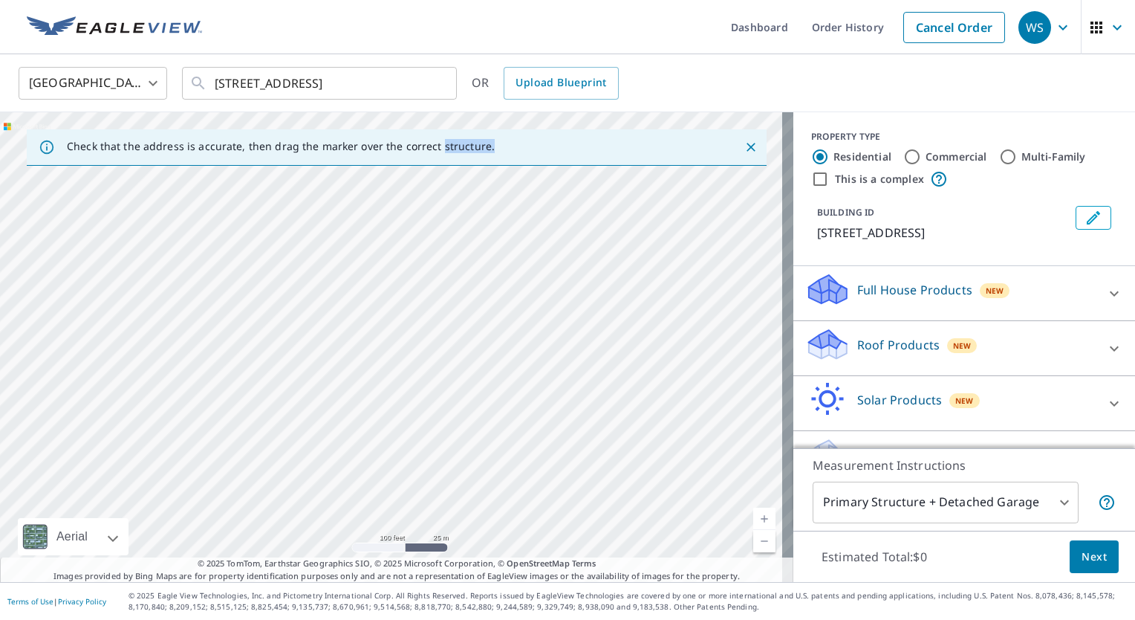
click at [494, 421] on div "[STREET_ADDRESS]" at bounding box center [396, 347] width 793 height 470
drag, startPoint x: 541, startPoint y: 481, endPoint x: 420, endPoint y: 286, distance: 229.5
click at [420, 286] on div "[STREET_ADDRESS]" at bounding box center [396, 347] width 793 height 470
drag, startPoint x: 452, startPoint y: 481, endPoint x: 328, endPoint y: 269, distance: 246.4
click at [328, 269] on div "[STREET_ADDRESS]" at bounding box center [396, 347] width 793 height 470
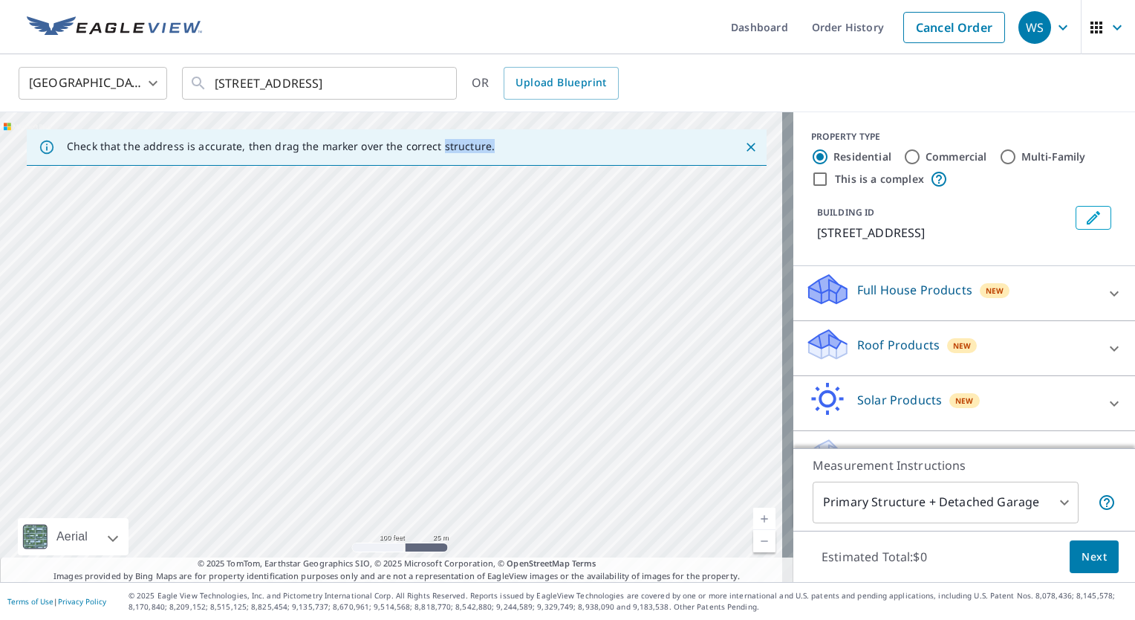
drag, startPoint x: 366, startPoint y: 433, endPoint x: 565, endPoint y: 172, distance: 328.2
click at [565, 172] on div "[STREET_ADDRESS]" at bounding box center [396, 347] width 793 height 470
drag, startPoint x: 630, startPoint y: 419, endPoint x: 332, endPoint y: 269, distance: 333.6
click at [332, 269] on div "[STREET_ADDRESS]" at bounding box center [396, 347] width 793 height 470
click at [517, 398] on div "[STREET_ADDRESS]" at bounding box center [396, 347] width 793 height 470
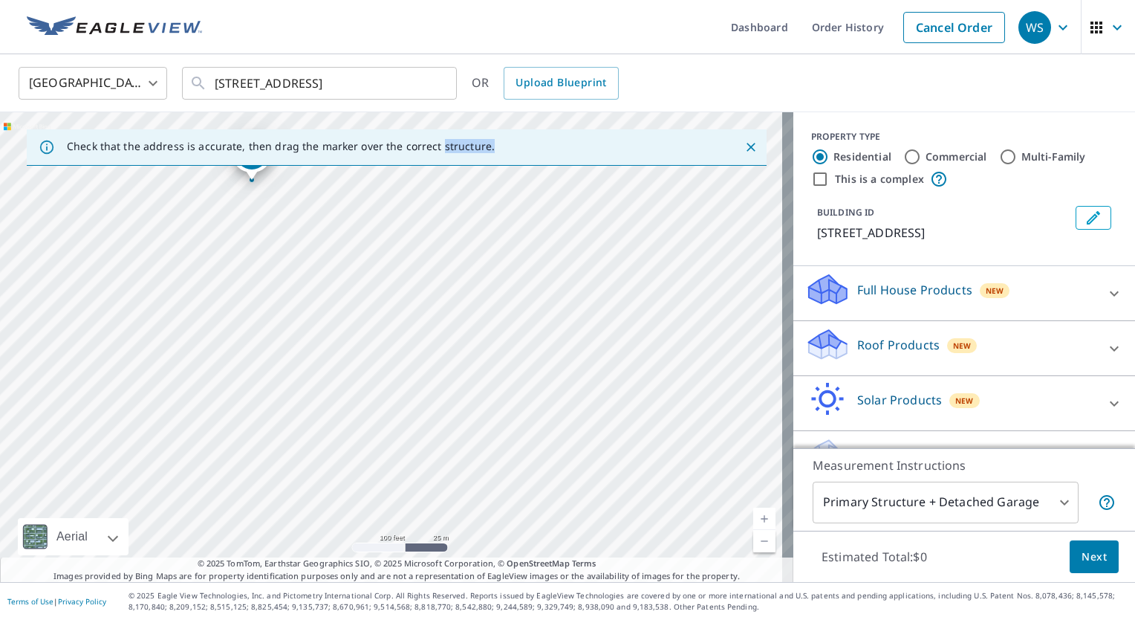
drag, startPoint x: 517, startPoint y: 398, endPoint x: 357, endPoint y: 206, distance: 250.5
click at [357, 206] on div "[STREET_ADDRESS]" at bounding box center [396, 347] width 793 height 470
drag, startPoint x: 694, startPoint y: 493, endPoint x: 440, endPoint y: 215, distance: 376.5
click at [440, 215] on div "[STREET_ADDRESS]" at bounding box center [396, 347] width 793 height 470
drag, startPoint x: 663, startPoint y: 510, endPoint x: 468, endPoint y: 275, distance: 305.0
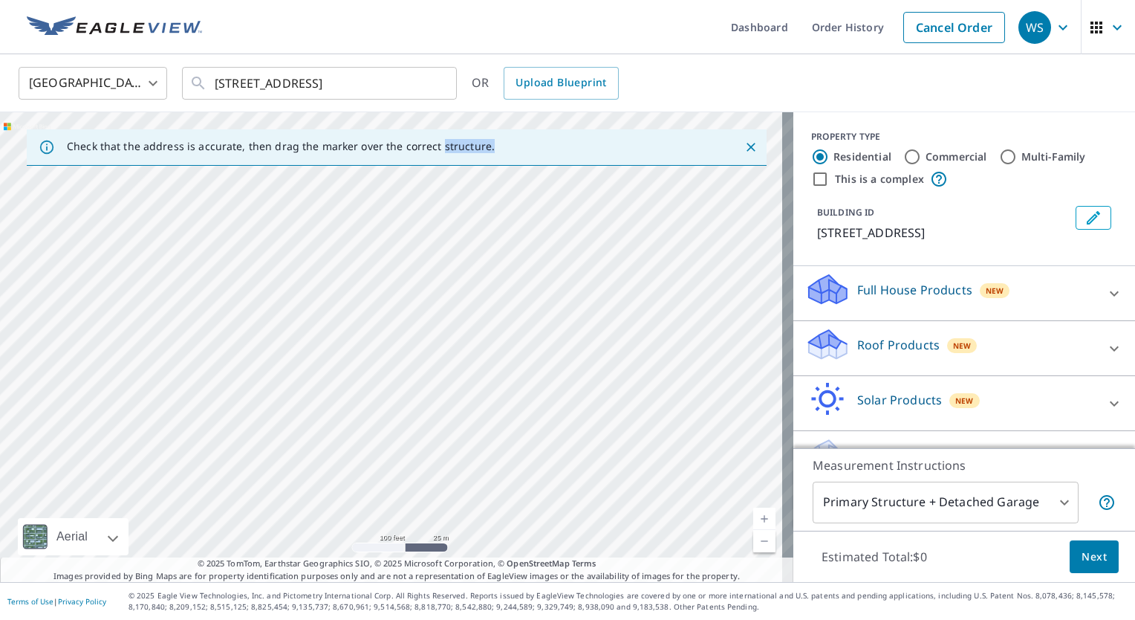
click at [468, 275] on div "[STREET_ADDRESS]" at bounding box center [396, 347] width 793 height 470
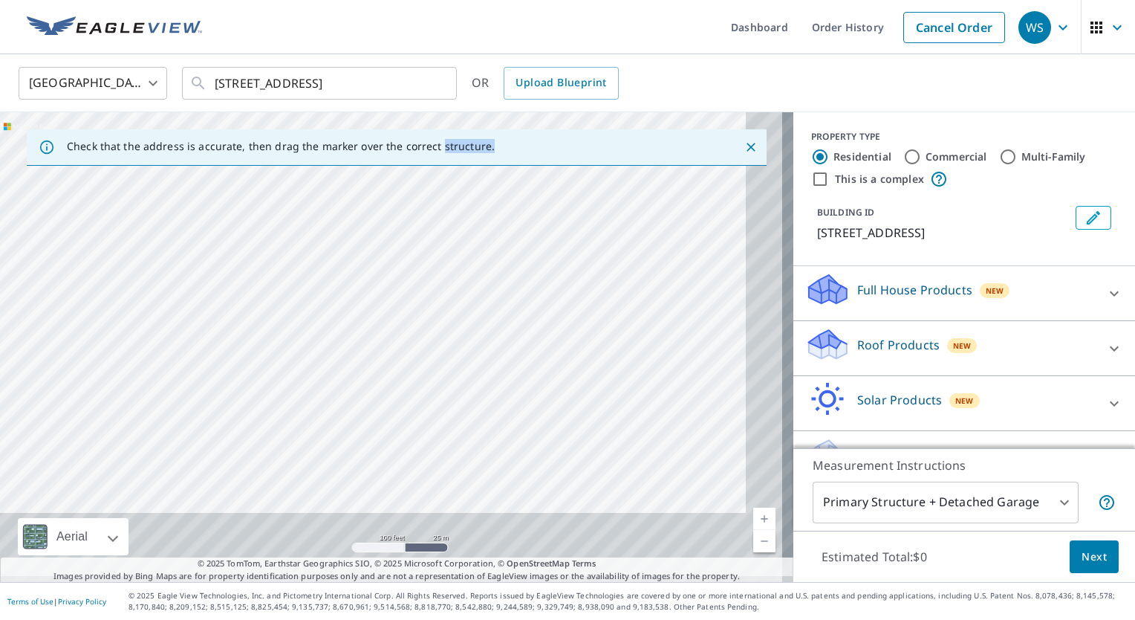
drag, startPoint x: 664, startPoint y: 510, endPoint x: 491, endPoint y: 175, distance: 377.1
click at [491, 175] on div "[STREET_ADDRESS]" at bounding box center [396, 347] width 793 height 470
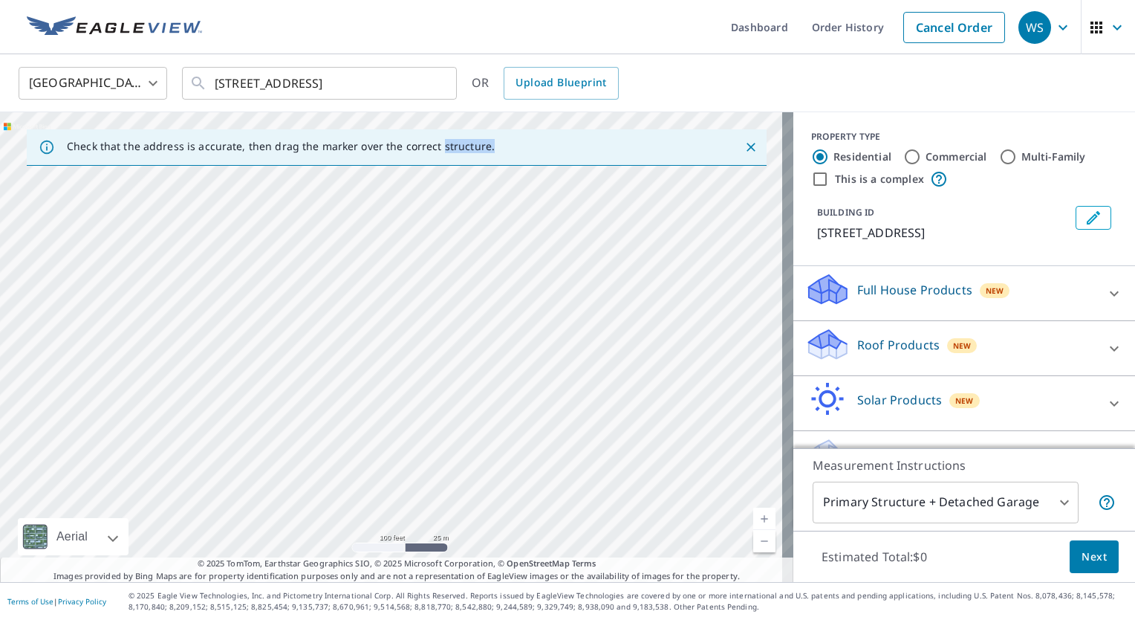
drag, startPoint x: 721, startPoint y: 515, endPoint x: 529, endPoint y: 198, distance: 370.6
click at [529, 198] on div "[STREET_ADDRESS]" at bounding box center [396, 347] width 793 height 470
drag, startPoint x: 653, startPoint y: 444, endPoint x: 528, endPoint y: 237, distance: 241.3
click at [528, 237] on div "[STREET_ADDRESS]" at bounding box center [396, 347] width 793 height 470
drag, startPoint x: 446, startPoint y: 251, endPoint x: 822, endPoint y: 233, distance: 375.6
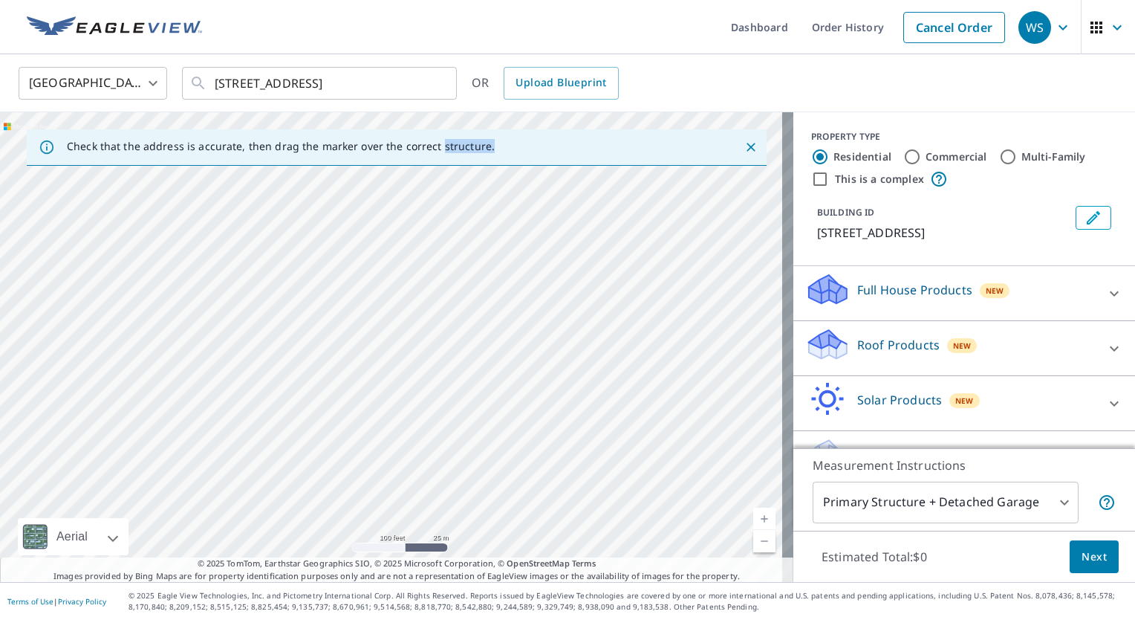
click at [822, 233] on div "Check that the address is accurate, then drag the marker over the correct struc…" at bounding box center [567, 347] width 1135 height 470
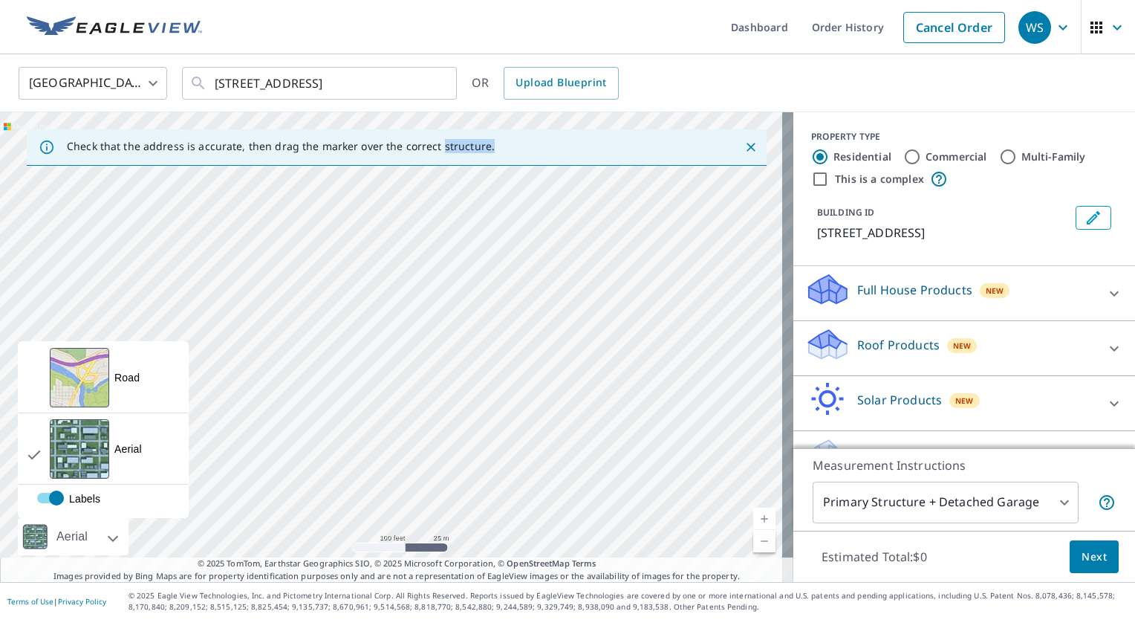
drag, startPoint x: 0, startPoint y: 543, endPoint x: 54, endPoint y: 530, distance: 55.7
click at [54, 530] on div "[STREET_ADDRESS] Aerial Road A standard road map Aerial A detailed look from ab…" at bounding box center [396, 347] width 793 height 470
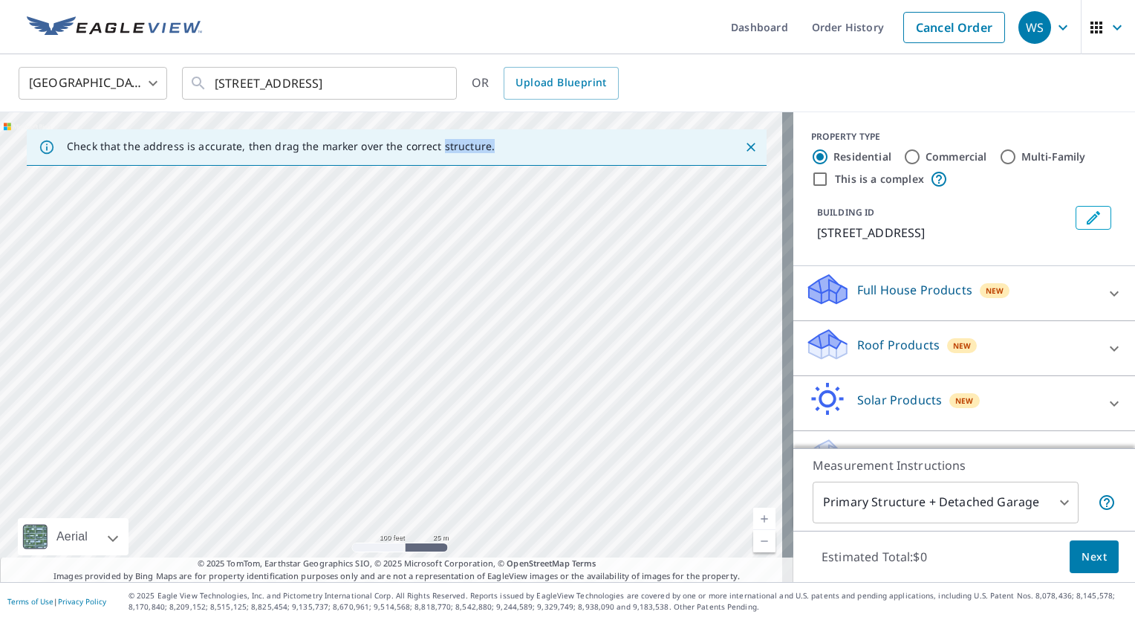
drag, startPoint x: 214, startPoint y: 491, endPoint x: 270, endPoint y: 256, distance: 242.0
click at [270, 256] on div "[STREET_ADDRESS] Aerial Road A standard road map Aerial A detailed look from ab…" at bounding box center [396, 347] width 793 height 470
drag, startPoint x: 242, startPoint y: 270, endPoint x: 690, endPoint y: 256, distance: 448.2
click at [690, 256] on div "[STREET_ADDRESS]" at bounding box center [396, 347] width 793 height 470
drag, startPoint x: 30, startPoint y: 483, endPoint x: 120, endPoint y: 123, distance: 371.4
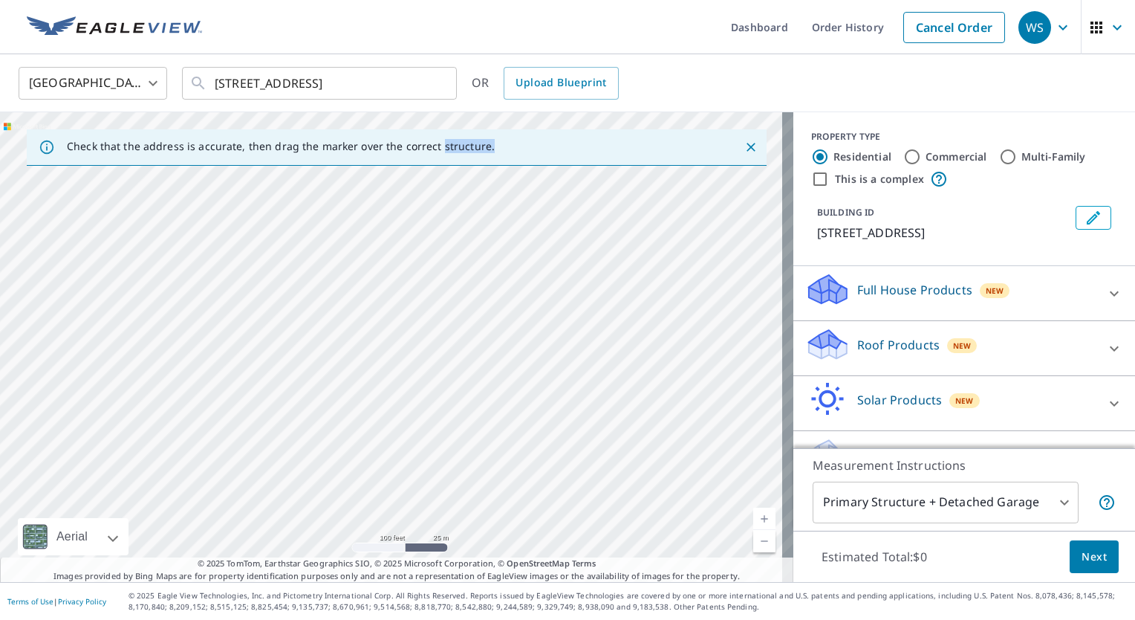
click at [120, 123] on div "[STREET_ADDRESS]" at bounding box center [396, 347] width 793 height 470
drag, startPoint x: 577, startPoint y: 456, endPoint x: 202, endPoint y: 195, distance: 456.3
click at [202, 195] on div "[STREET_ADDRESS]" at bounding box center [396, 347] width 793 height 470
drag, startPoint x: 202, startPoint y: 195, endPoint x: 134, endPoint y: 93, distance: 123.2
click at [134, 93] on div "United States [GEOGRAPHIC_DATA] ​ [STREET_ADDRESS] ​ OR Upload Blueprint Check …" at bounding box center [567, 317] width 1135 height 527
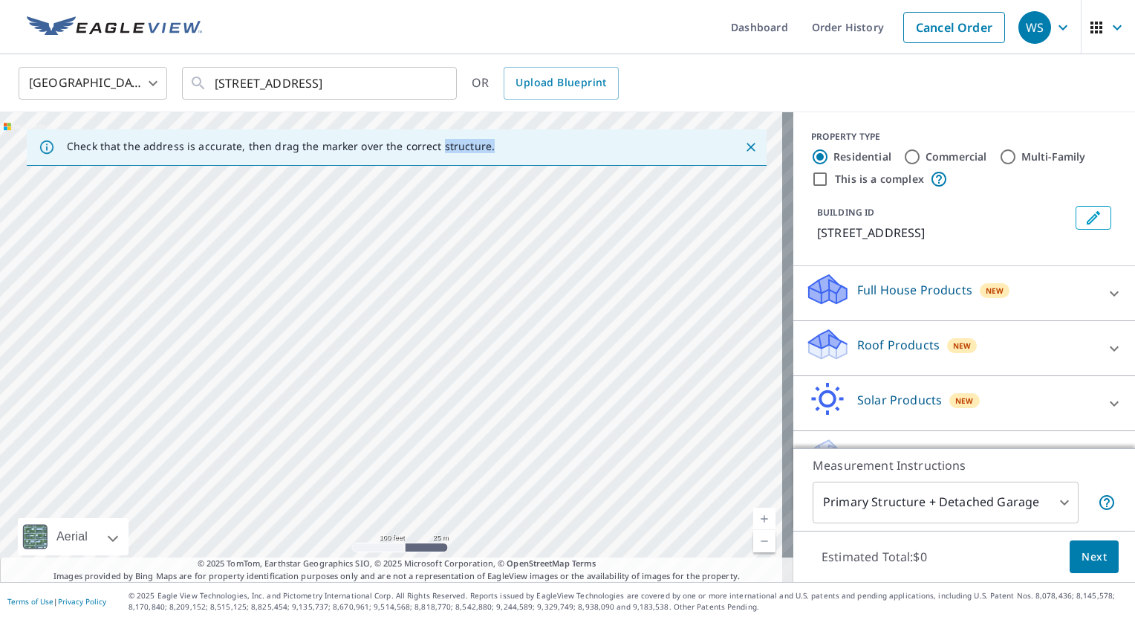
drag, startPoint x: 188, startPoint y: 305, endPoint x: 709, endPoint y: 513, distance: 561.2
click at [709, 513] on div "[STREET_ADDRESS]" at bounding box center [396, 347] width 793 height 470
drag, startPoint x: 709, startPoint y: 513, endPoint x: 574, endPoint y: 195, distance: 345.1
drag, startPoint x: 574, startPoint y: 195, endPoint x: 302, endPoint y: 351, distance: 312.8
click at [302, 351] on div "[STREET_ADDRESS]" at bounding box center [396, 347] width 793 height 470
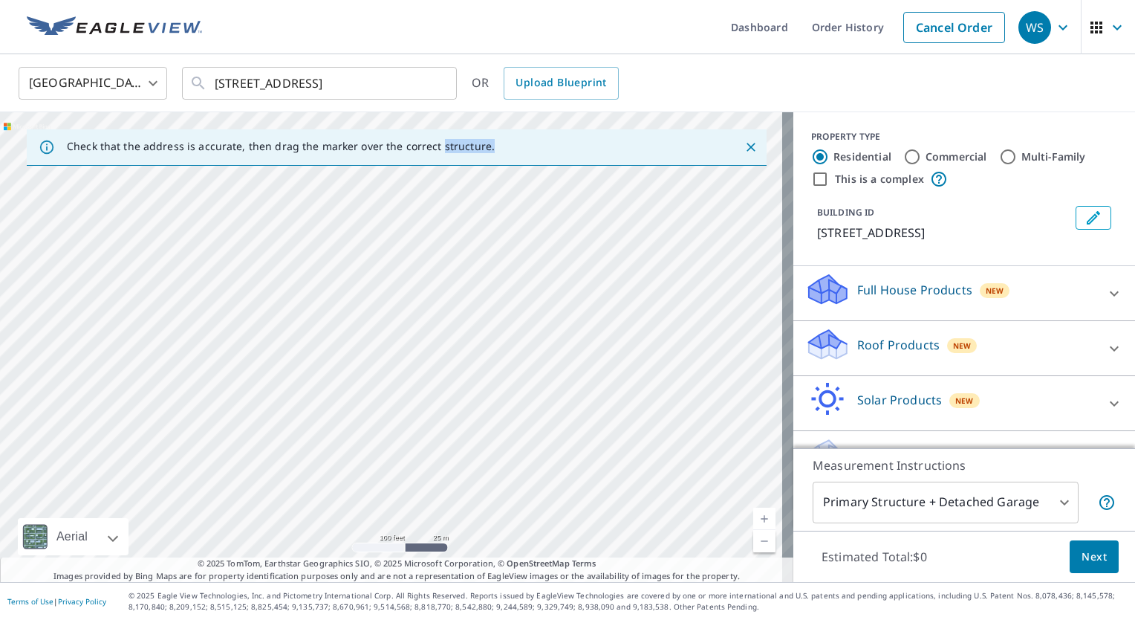
click at [302, 351] on div "[STREET_ADDRESS]" at bounding box center [396, 347] width 793 height 470
click at [753, 536] on link "Current Level 18, Zoom Out" at bounding box center [764, 541] width 22 height 22
click at [753, 539] on link "Current Level 17, Zoom Out" at bounding box center [764, 541] width 22 height 22
drag, startPoint x: 675, startPoint y: 507, endPoint x: 522, endPoint y: 278, distance: 274.9
click at [522, 278] on div "[STREET_ADDRESS]" at bounding box center [396, 347] width 793 height 470
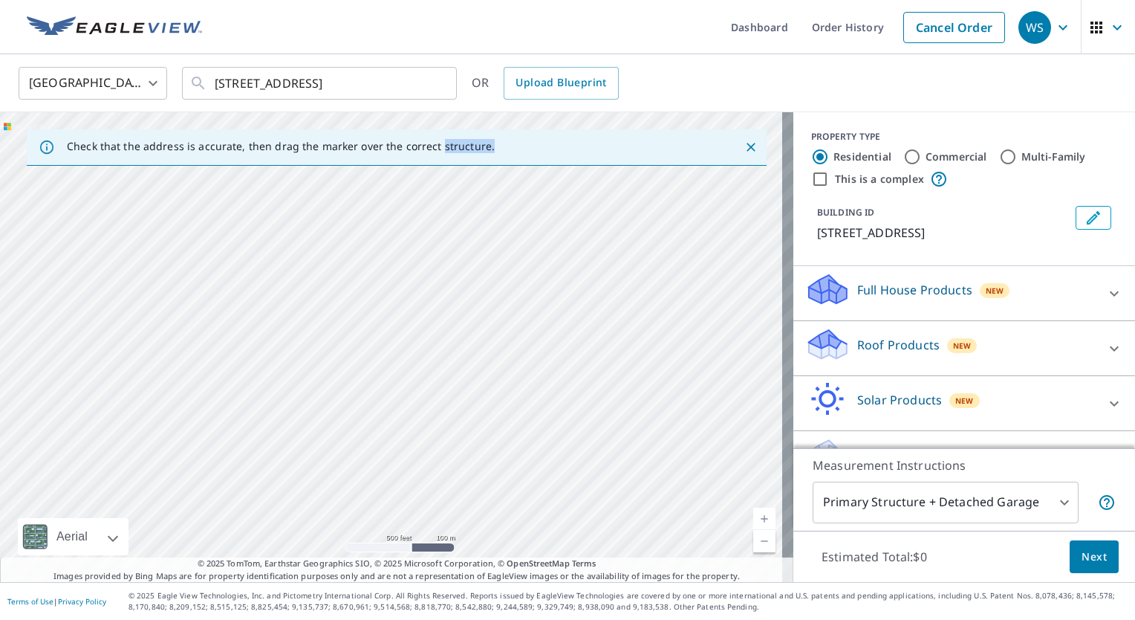
drag, startPoint x: 691, startPoint y: 446, endPoint x: 477, endPoint y: 204, distance: 323.7
click at [477, 204] on div "[STREET_ADDRESS]" at bounding box center [396, 347] width 793 height 470
drag, startPoint x: 641, startPoint y: 472, endPoint x: 678, endPoint y: 316, distance: 160.4
click at [678, 316] on div "[STREET_ADDRESS]" at bounding box center [396, 347] width 793 height 470
click at [754, 515] on link "Current Level 16, Zoom In" at bounding box center [764, 518] width 22 height 22
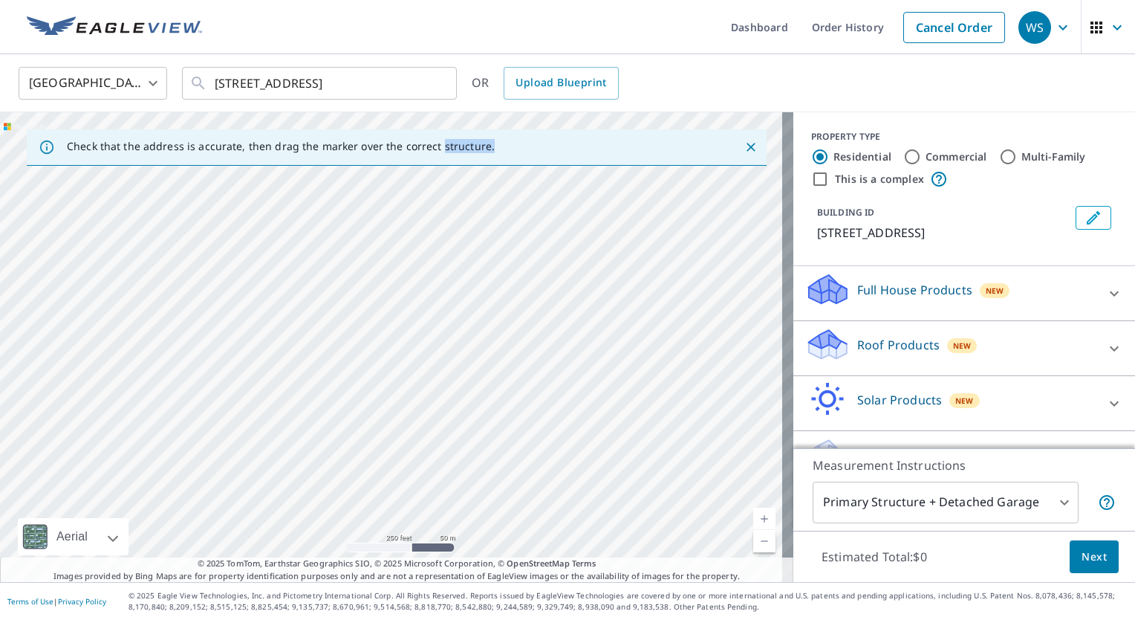
click at [754, 515] on link "Current Level 17, Zoom In" at bounding box center [764, 518] width 22 height 22
click at [754, 515] on link "Current Level 18, Zoom In" at bounding box center [764, 518] width 22 height 22
drag, startPoint x: 631, startPoint y: 380, endPoint x: 859, endPoint y: 446, distance: 237.0
click at [859, 446] on div "Check that the address is accurate, then drag the marker over the correct struc…" at bounding box center [567, 347] width 1135 height 470
click at [755, 533] on link "Current Level 19, Zoom Out" at bounding box center [764, 541] width 22 height 22
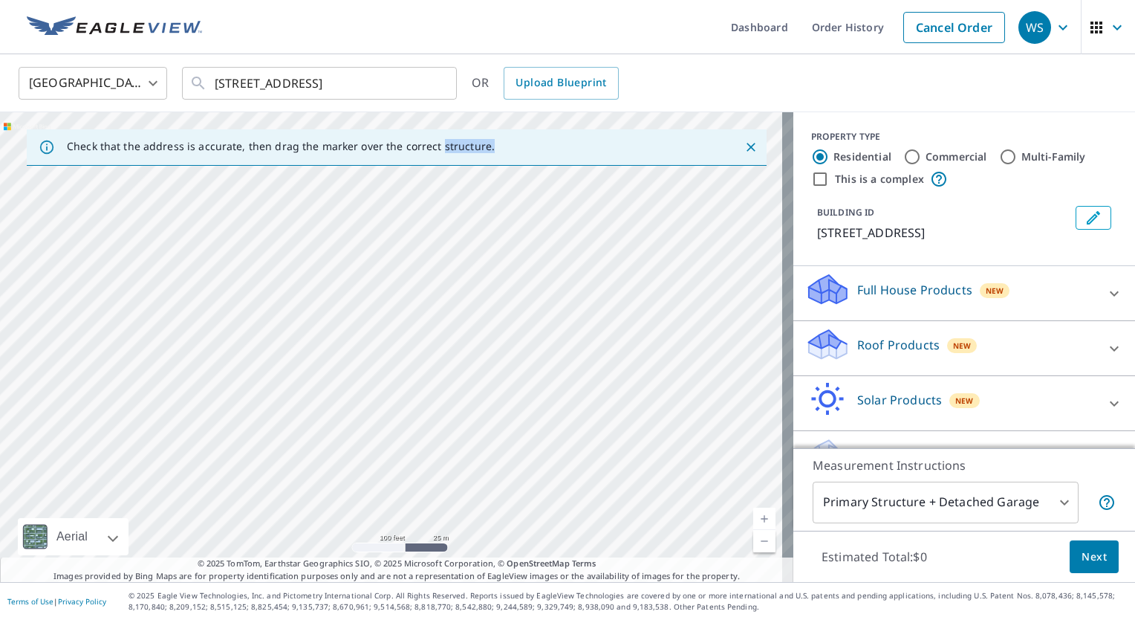
click at [755, 533] on link "Current Level 18, Zoom Out" at bounding box center [764, 541] width 22 height 22
drag, startPoint x: 398, startPoint y: 510, endPoint x: 783, endPoint y: 539, distance: 386.0
click at [783, 539] on div "Check that the address is accurate, then drag the marker over the correct struc…" at bounding box center [567, 347] width 1135 height 470
click at [793, 539] on div "Estimated Total: $0 Next" at bounding box center [964, 556] width 342 height 52
click at [776, 110] on div "[GEOGRAPHIC_DATA] [GEOGRAPHIC_DATA] ​ [STREET_ADDRESS] ​ OR Upload Blueprint" at bounding box center [567, 83] width 1135 height 58
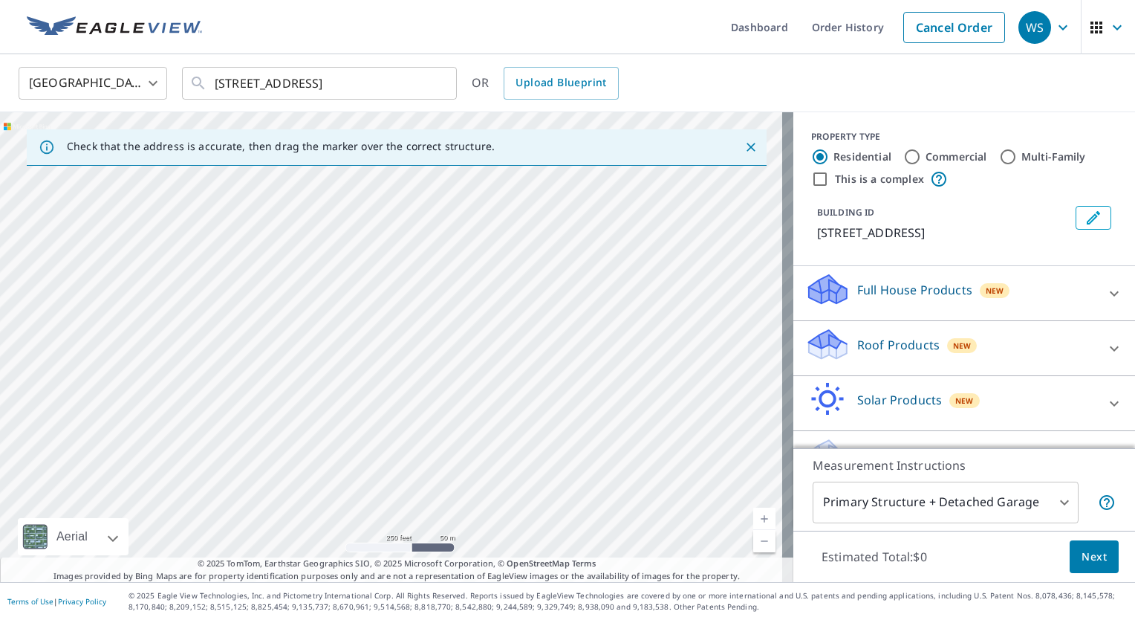
click at [754, 521] on link "Current Level 17, Zoom In" at bounding box center [764, 518] width 22 height 22
drag, startPoint x: 652, startPoint y: 189, endPoint x: 711, endPoint y: 483, distance: 300.0
click at [711, 483] on div "[STREET_ADDRESS]" at bounding box center [396, 347] width 793 height 470
drag, startPoint x: 407, startPoint y: 373, endPoint x: 609, endPoint y: 649, distance: 342.4
click at [609, 619] on html "WS WS Dashboard Order History Cancel Order WS [GEOGRAPHIC_DATA] [GEOGRAPHIC_DAT…" at bounding box center [567, 310] width 1135 height 620
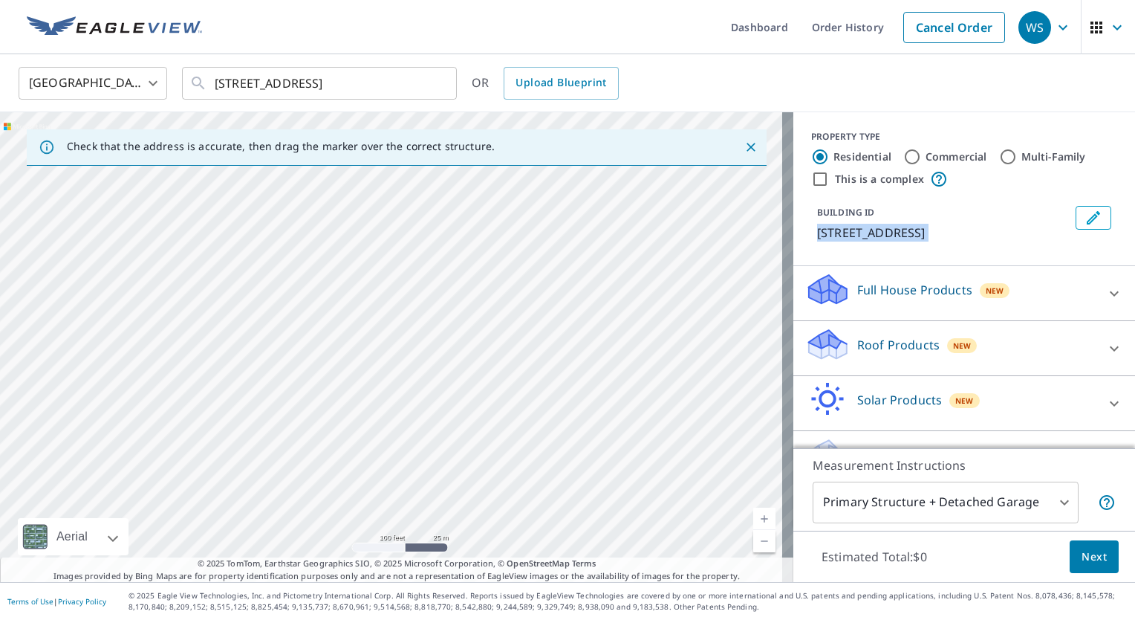
drag, startPoint x: 877, startPoint y: 199, endPoint x: 877, endPoint y: 275, distance: 75.8
click at [877, 275] on div "PROPERTY TYPE Residential Commercial Multi-Family This is a complex BUILDING ID…" at bounding box center [964, 299] width 342 height 374
click at [755, 542] on link "Current Level 18, Zoom Out" at bounding box center [764, 541] width 22 height 22
click at [755, 542] on link "Current Level 17, Zoom Out" at bounding box center [764, 541] width 22 height 22
click at [753, 522] on link "Current Level 16, Zoom In" at bounding box center [764, 518] width 22 height 22
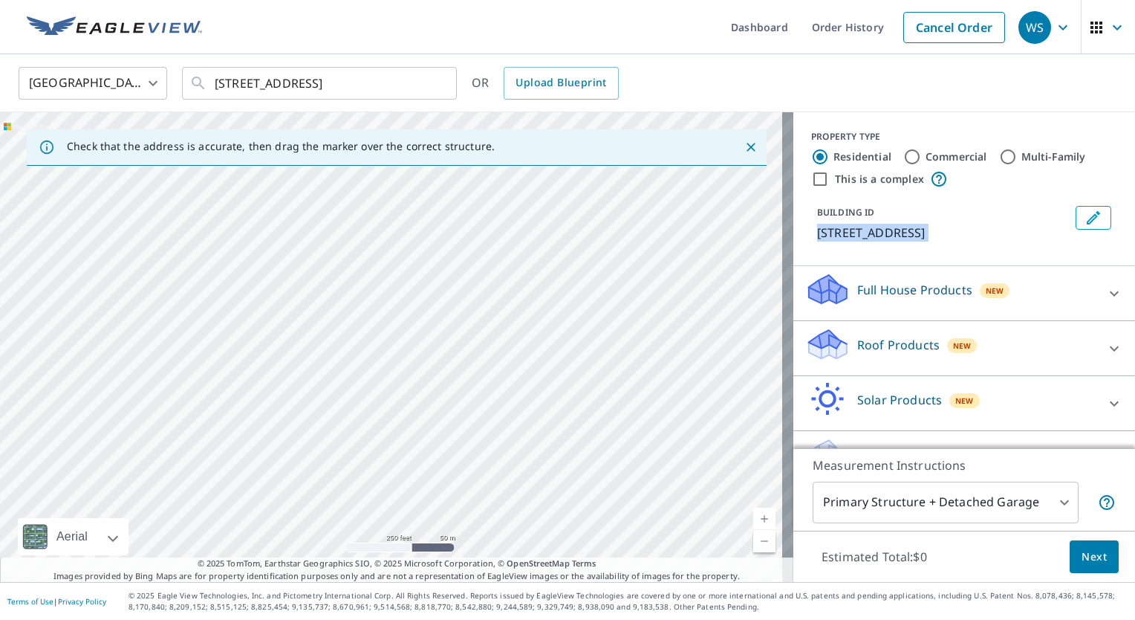
click at [753, 522] on link "Current Level 17, Zoom In" at bounding box center [764, 518] width 22 height 22
click at [753, 522] on link "Current Level 18, Zoom In" at bounding box center [764, 518] width 22 height 22
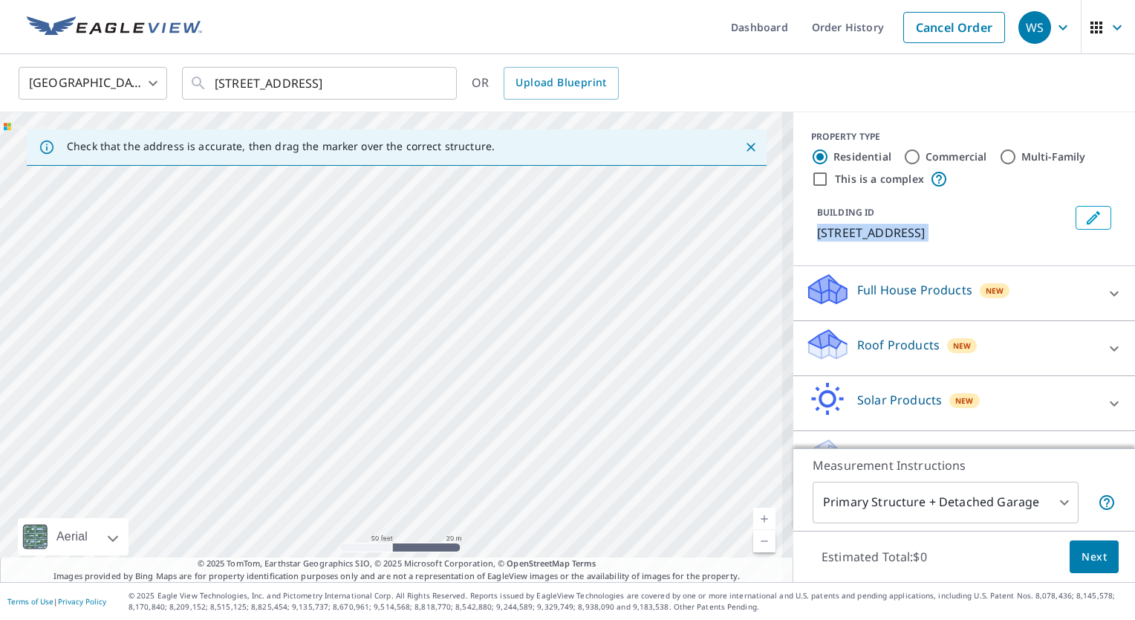
click at [753, 522] on link "Current Level 19, Zoom In" at bounding box center [764, 518] width 22 height 22
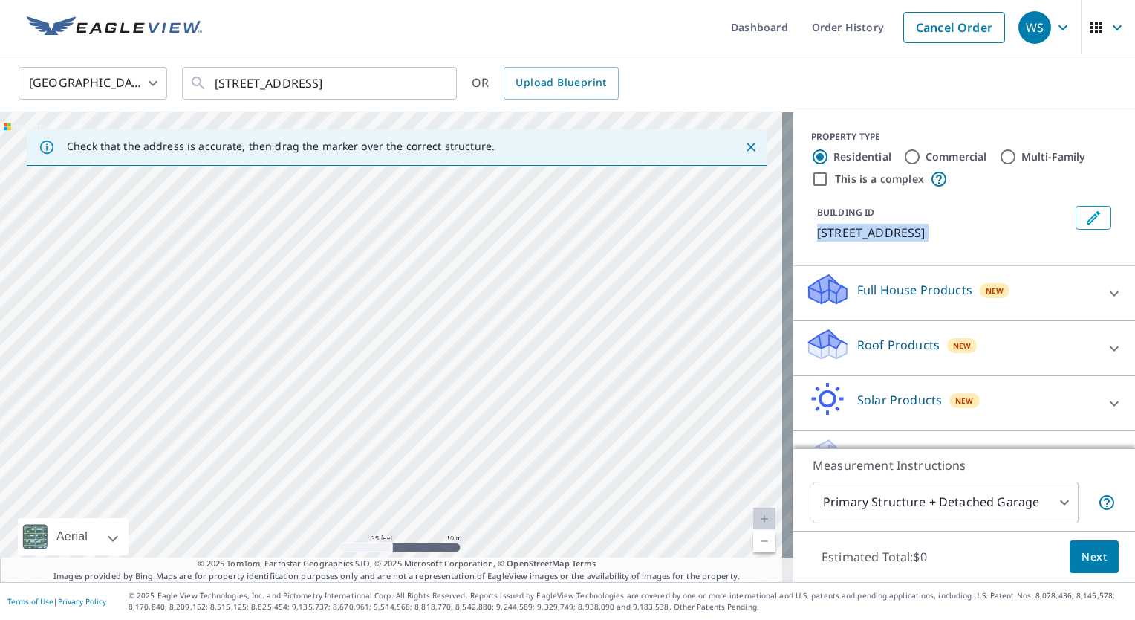
click at [753, 522] on link "Current Level 20, Zoom In Disabled" at bounding box center [764, 518] width 22 height 22
click at [755, 536] on link "Current Level 20, Zoom Out" at bounding box center [764, 541] width 22 height 22
click at [440, 79] on icon "Clear" at bounding box center [436, 83] width 9 height 9
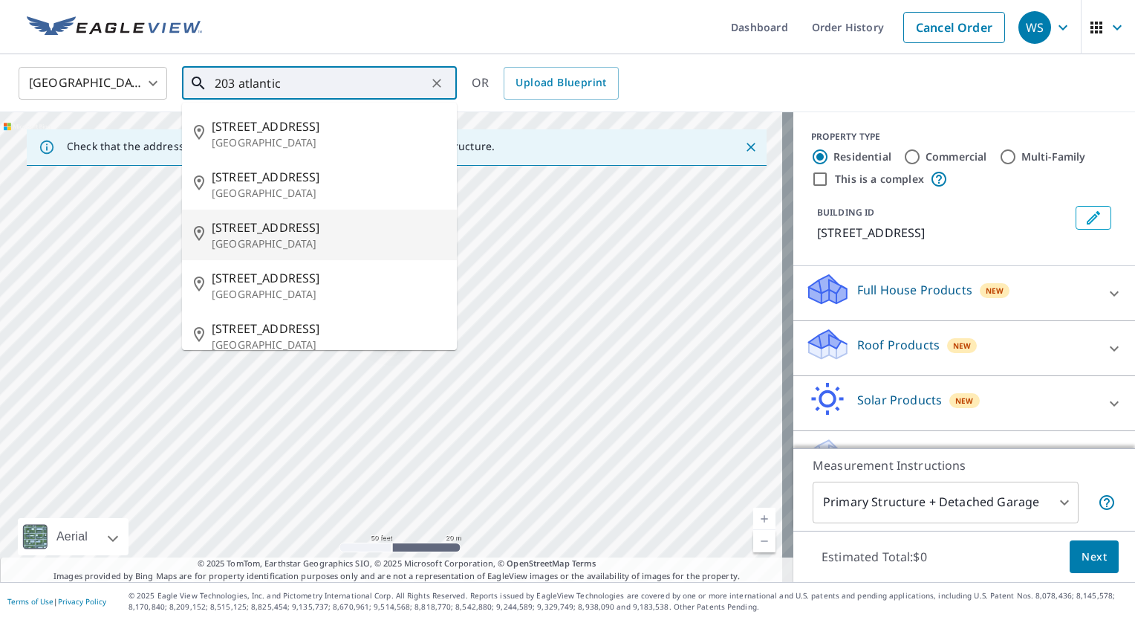
click at [266, 224] on span "[STREET_ADDRESS]" at bounding box center [328, 227] width 233 height 18
type input "[STREET_ADDRESS]"
